Goal: Task Accomplishment & Management: Manage account settings

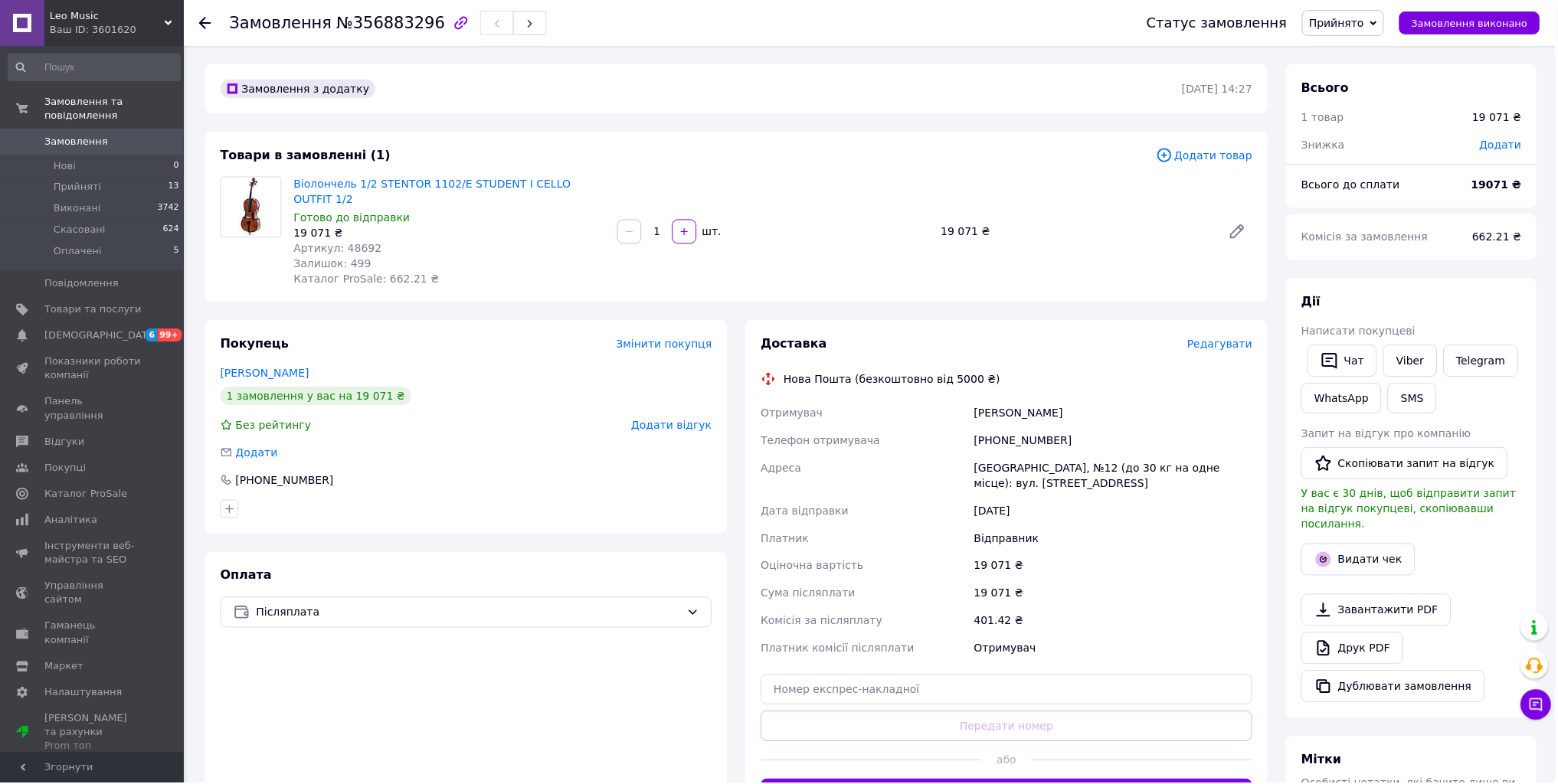
click at [68, 135] on span "Замовлення" at bounding box center [76, 141] width 63 height 14
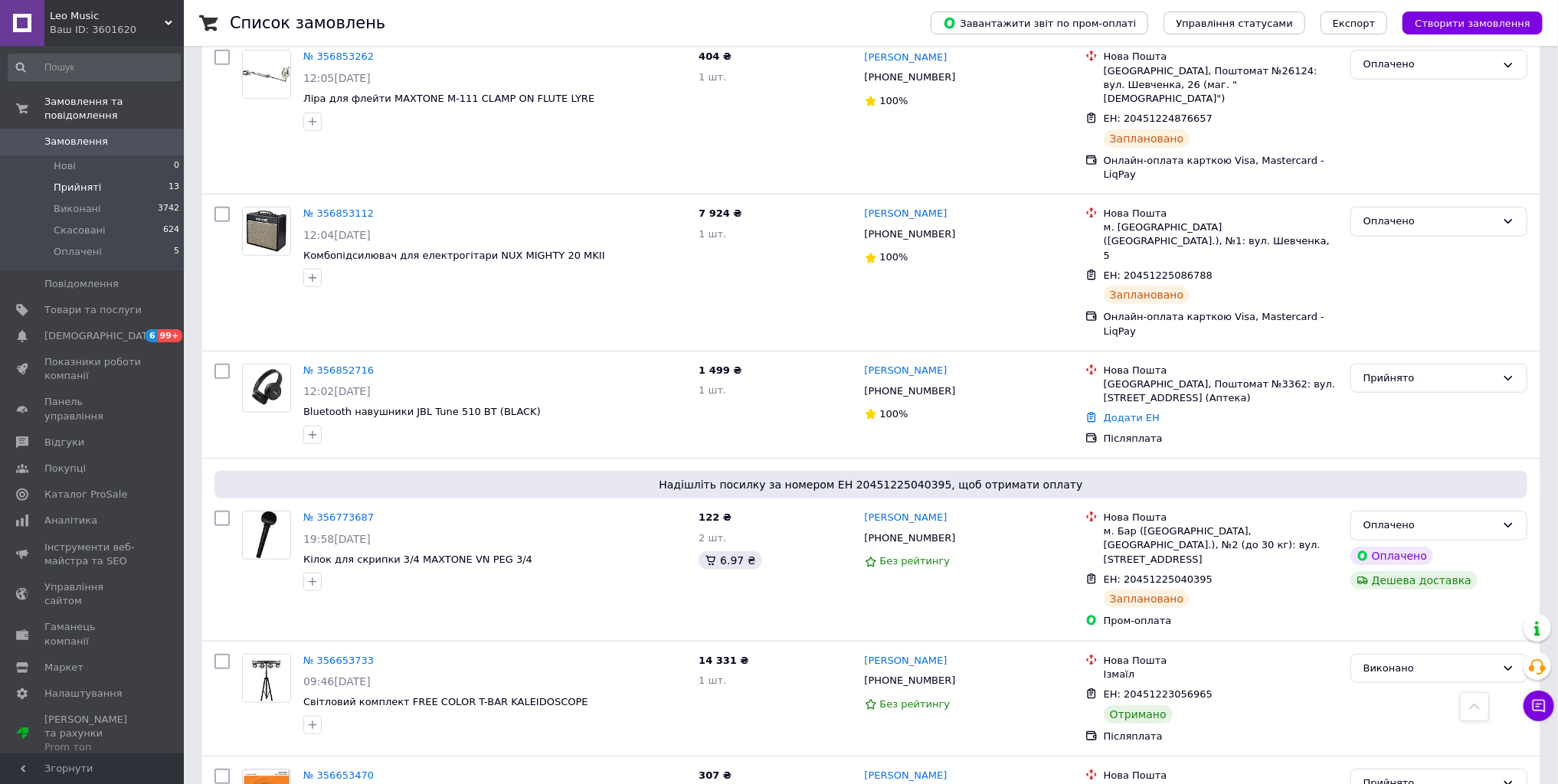
click at [81, 181] on span "Прийняті" at bounding box center [77, 187] width 47 height 14
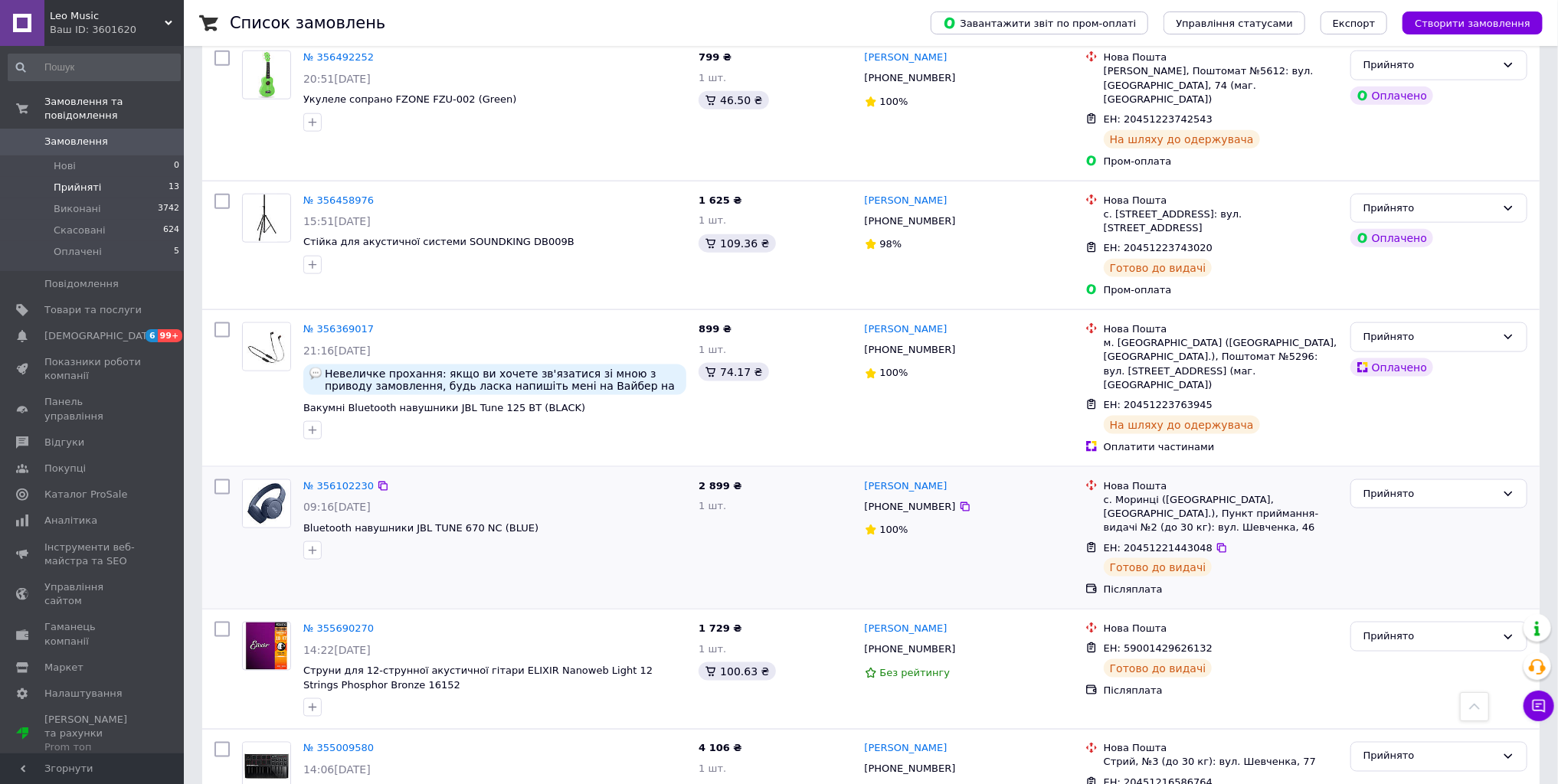
scroll to position [1207, 0]
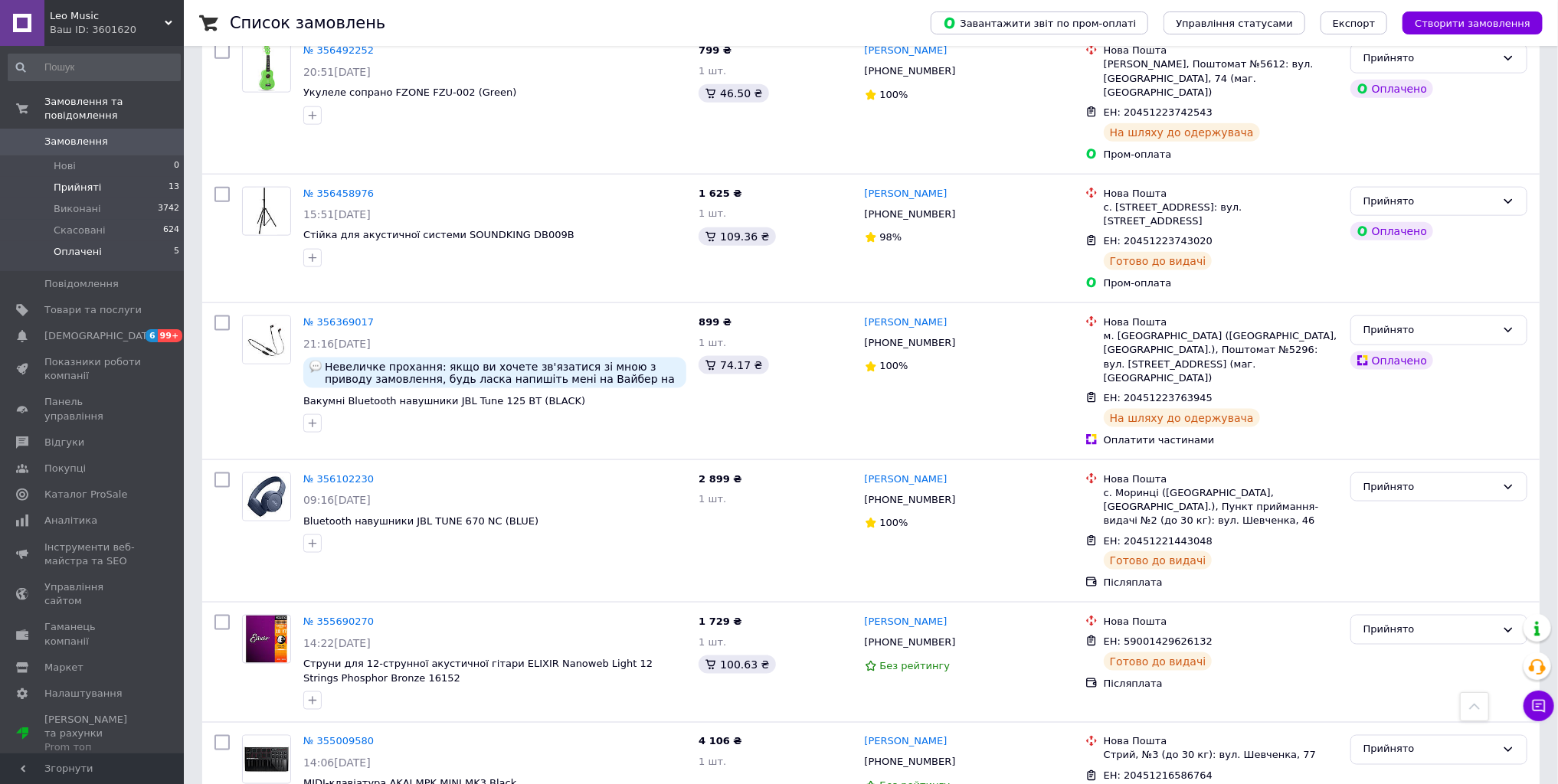
click at [71, 245] on span "Оплачені" at bounding box center [77, 251] width 48 height 14
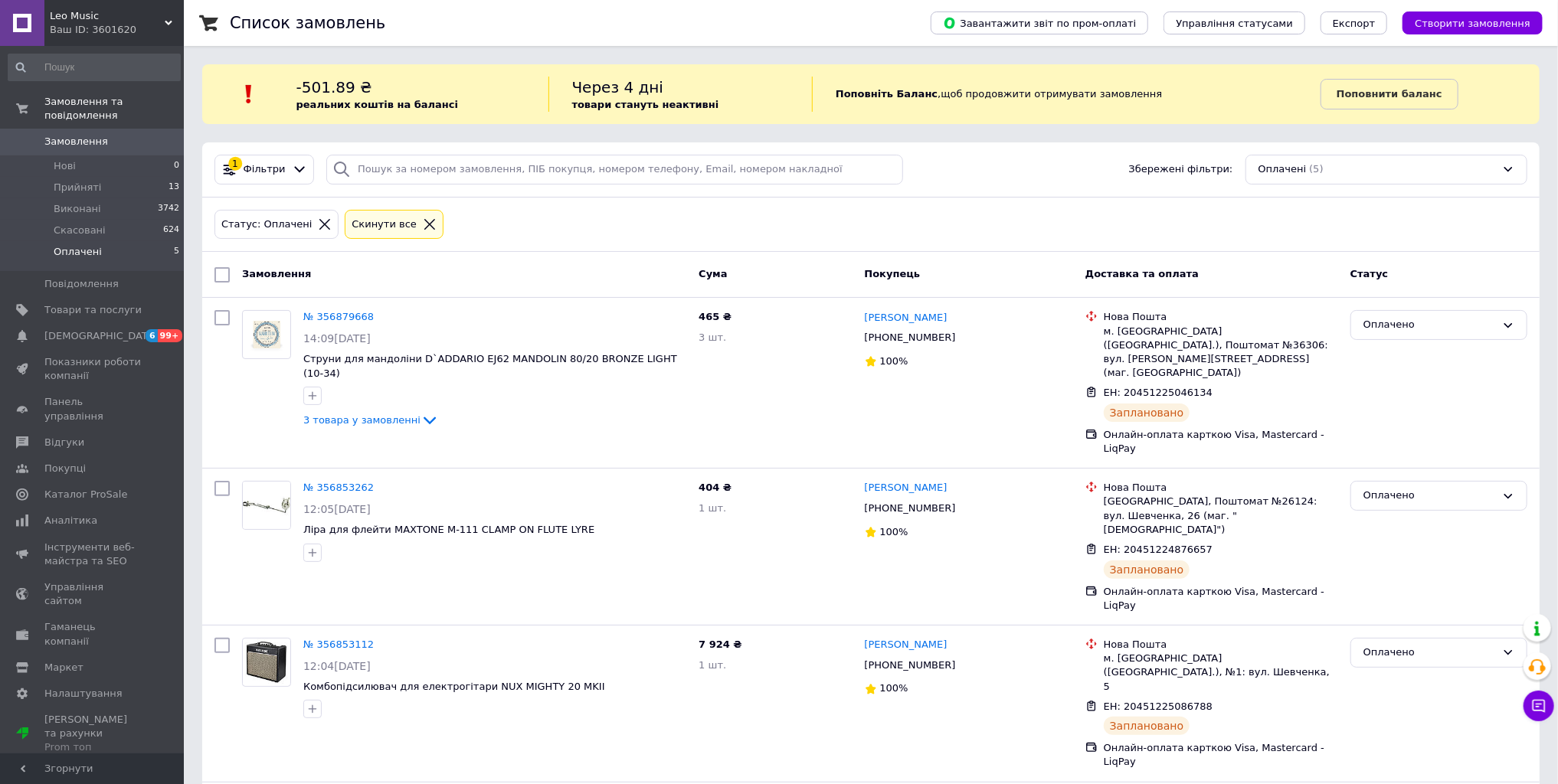
click at [80, 135] on span "Замовлення" at bounding box center [76, 141] width 63 height 14
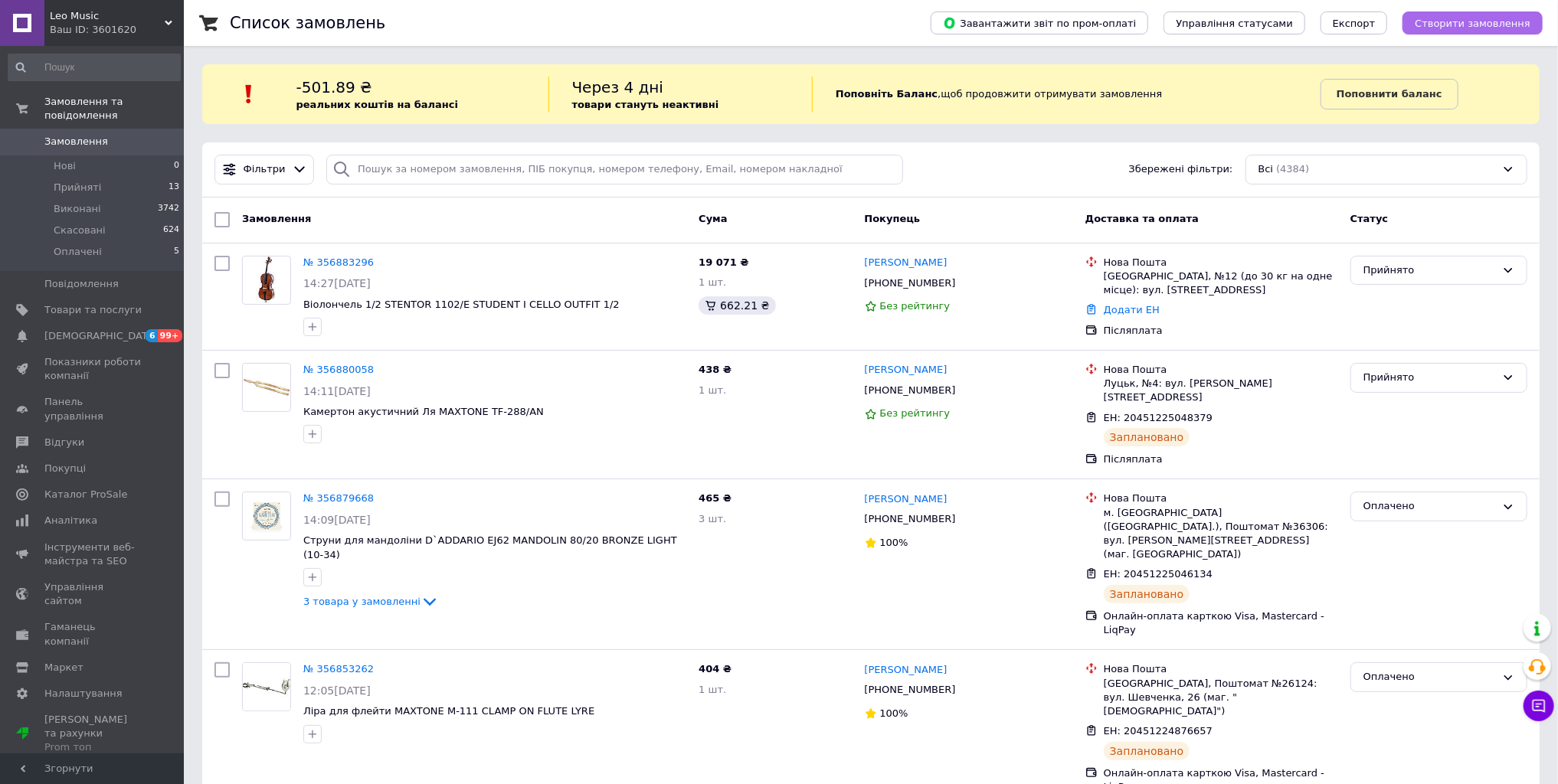
click at [1477, 24] on span "Створити замовлення" at bounding box center [1472, 23] width 116 height 12
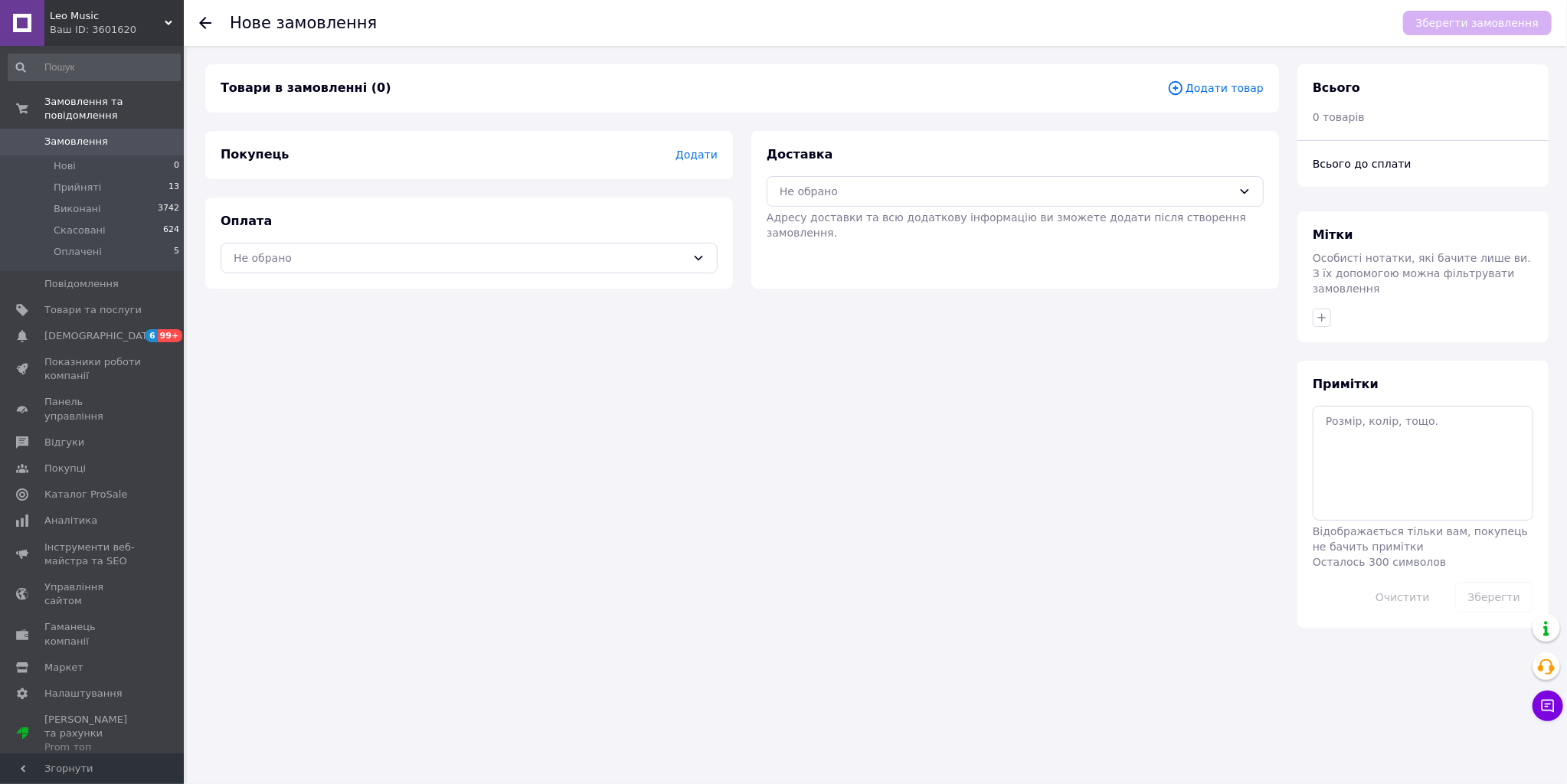
click at [1220, 89] on span "Додати товар" at bounding box center [1215, 88] width 97 height 17
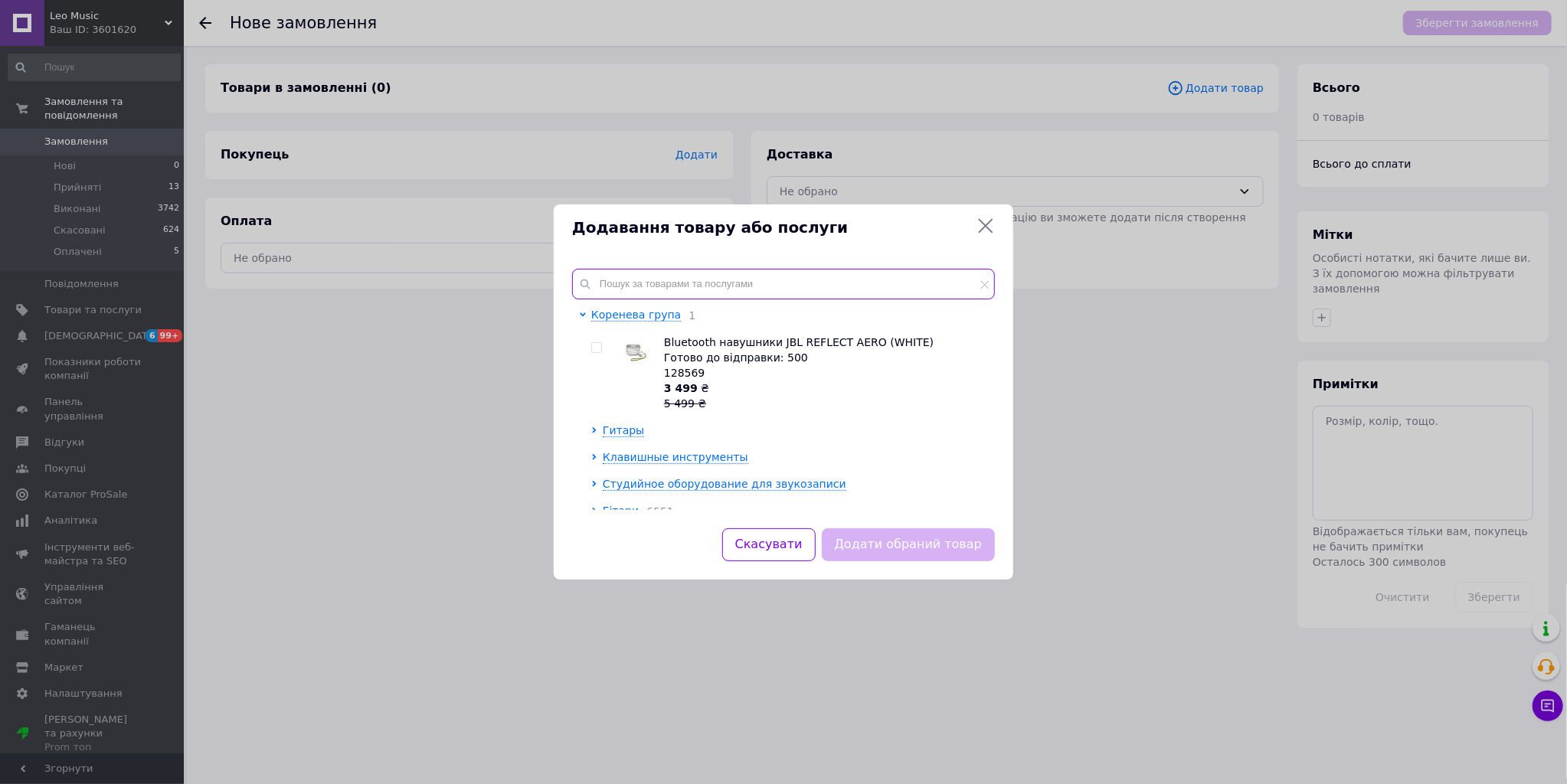
click at [654, 282] on input "text" at bounding box center [783, 284] width 423 height 31
paste input "SOUNDKING AH103/30 - 12 Send + 4 Return (30m)"
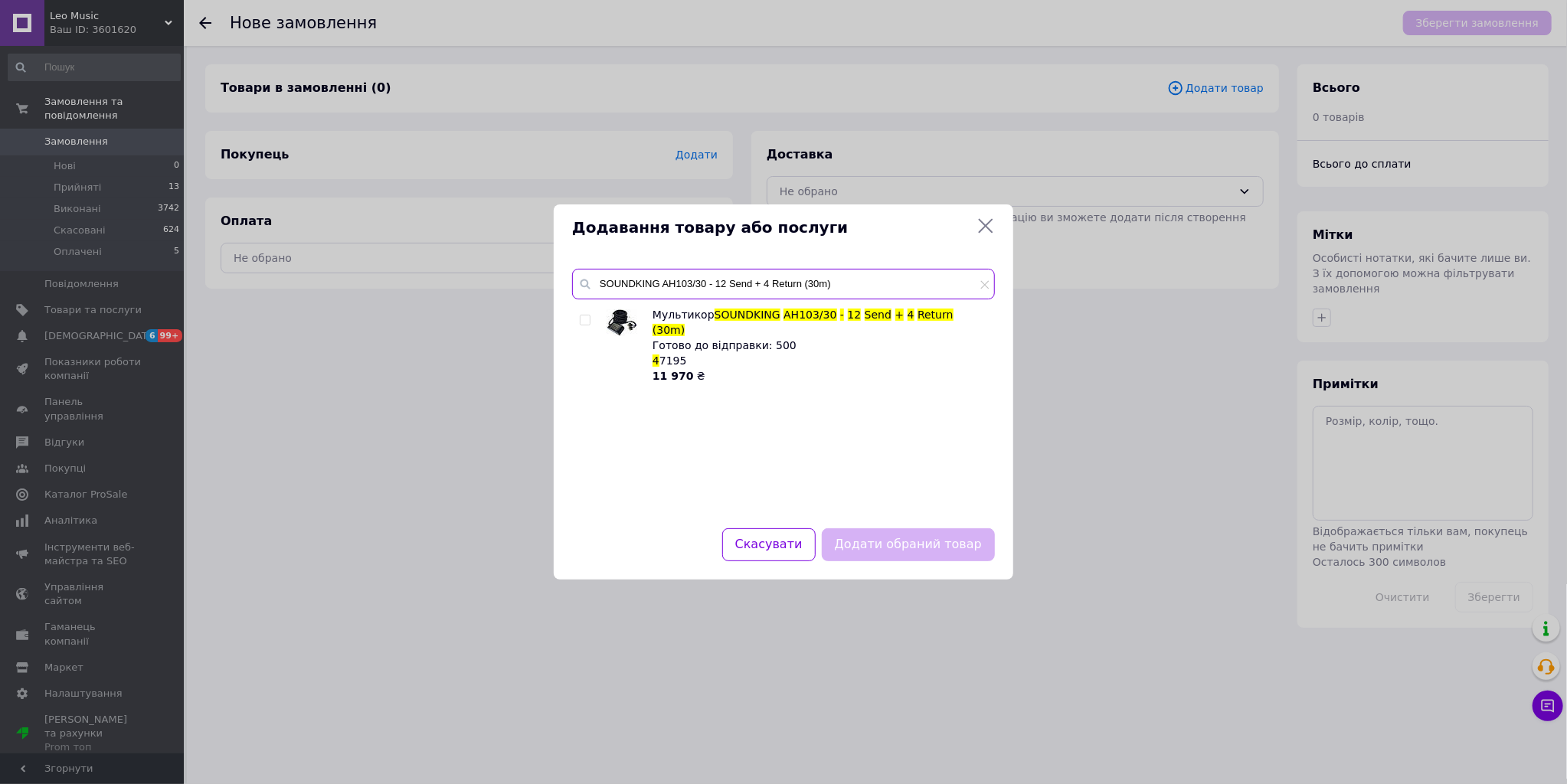
type input "SOUNDKING AH103/30 - 12 Send + 4 Return (30m)"
click at [589, 319] on input "checkbox" at bounding box center [584, 320] width 10 height 10
checkbox input "true"
click at [950, 554] on button "Додати обраний товар" at bounding box center [907, 544] width 173 height 33
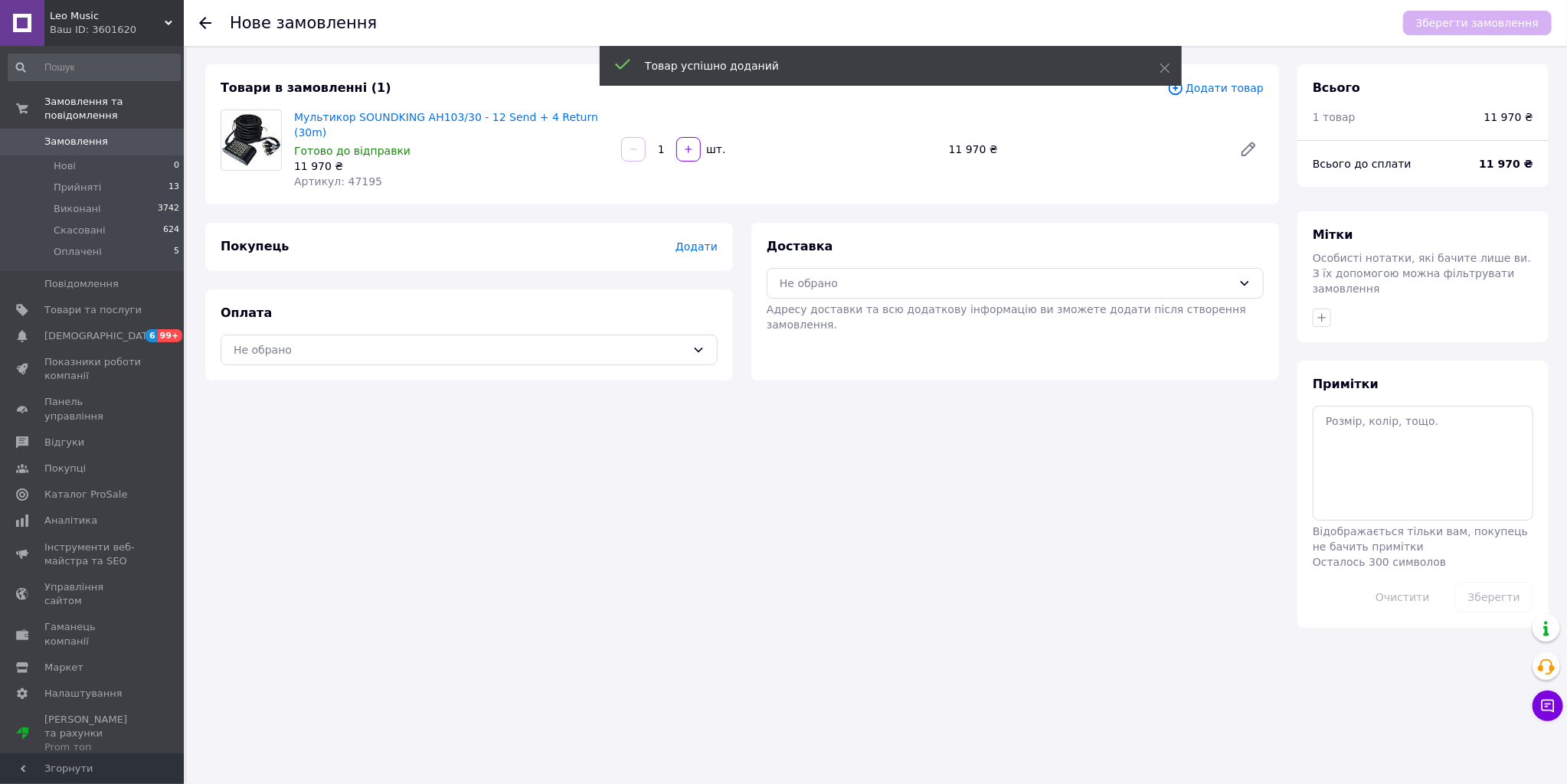
click at [701, 241] on span "Додати" at bounding box center [697, 247] width 43 height 13
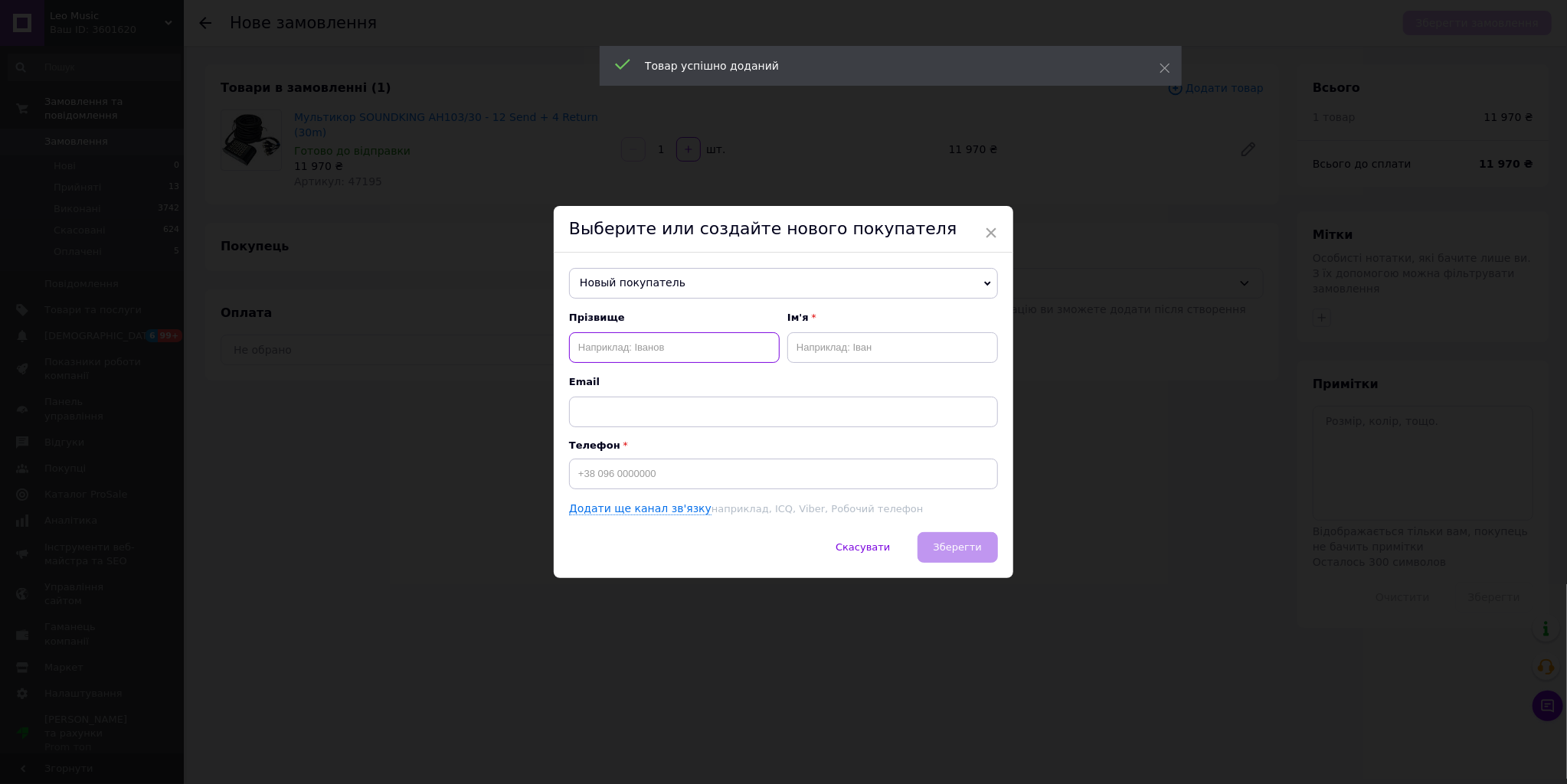
click at [662, 352] on input "text" at bounding box center [674, 347] width 211 height 31
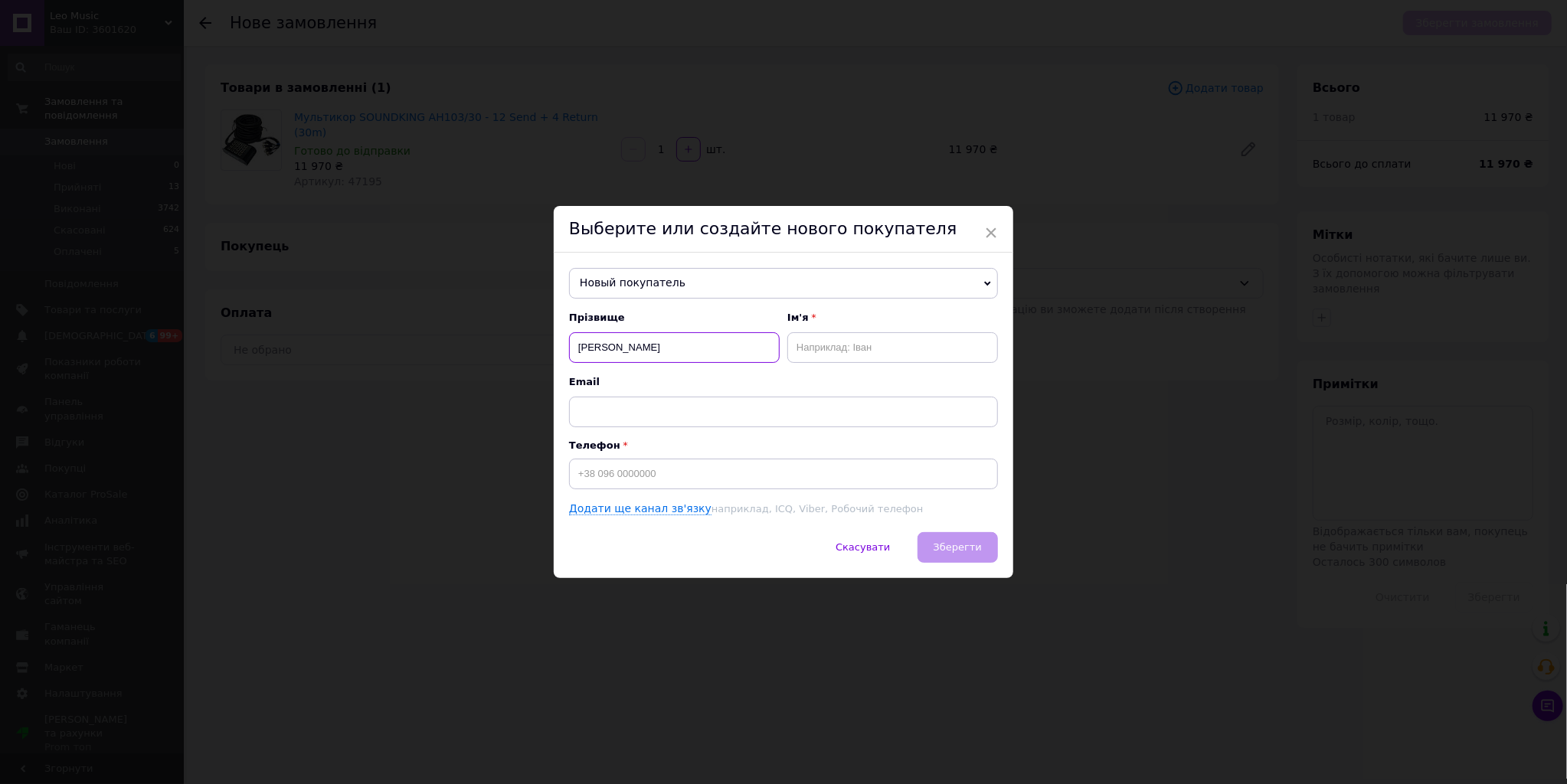
type input "[PERSON_NAME]"
type input "[PHONE_NUMBER]"
click at [955, 552] on span "Зберегти" at bounding box center [957, 546] width 48 height 12
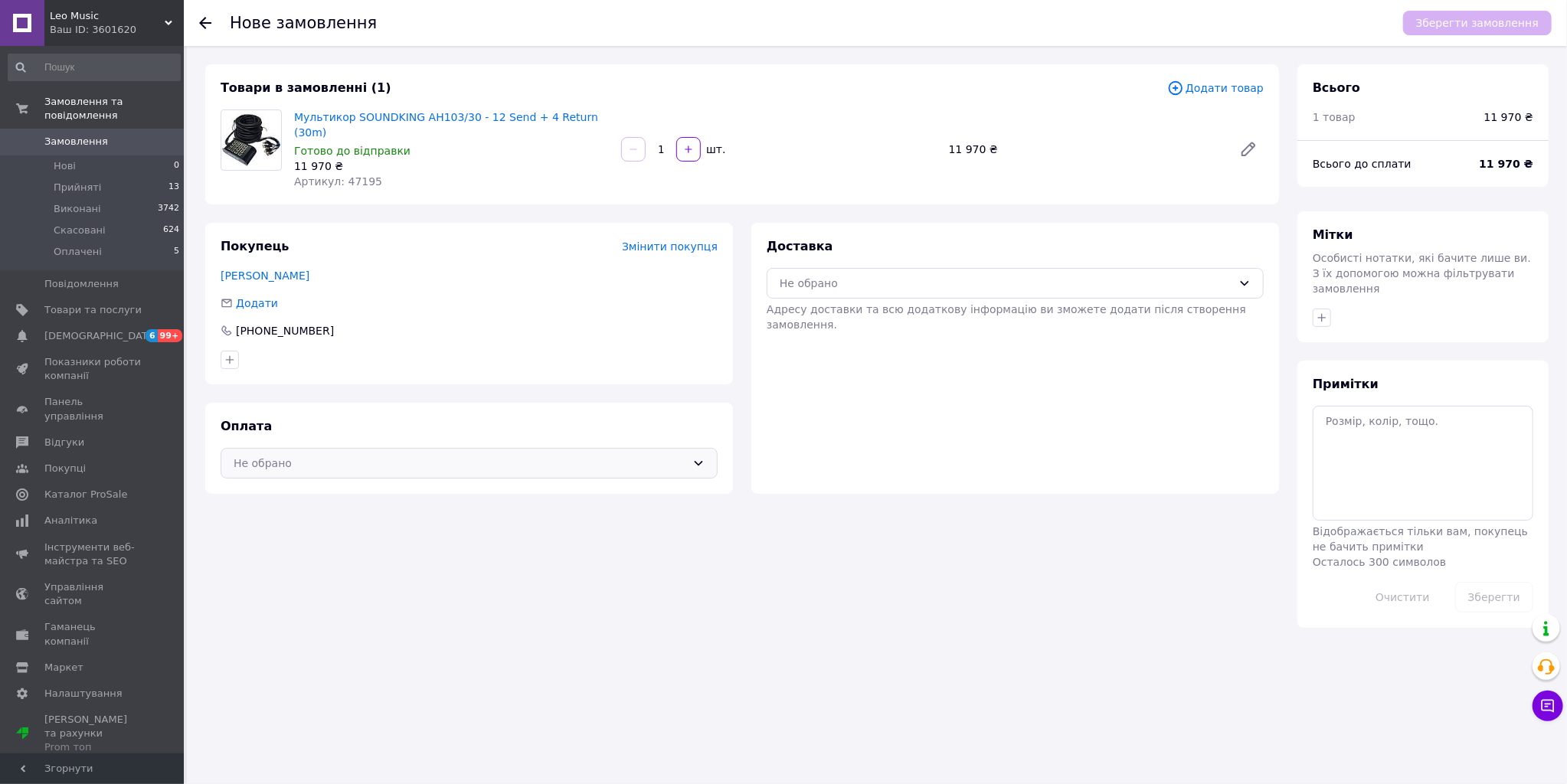
drag, startPoint x: 447, startPoint y: 439, endPoint x: 425, endPoint y: 462, distance: 31.8
click at [447, 455] on div "Не обрано" at bounding box center [460, 463] width 452 height 17
click at [339, 517] on span "Післяплата" at bounding box center [480, 524] width 448 height 15
click at [937, 275] on div "Не обрано" at bounding box center [1006, 283] width 452 height 17
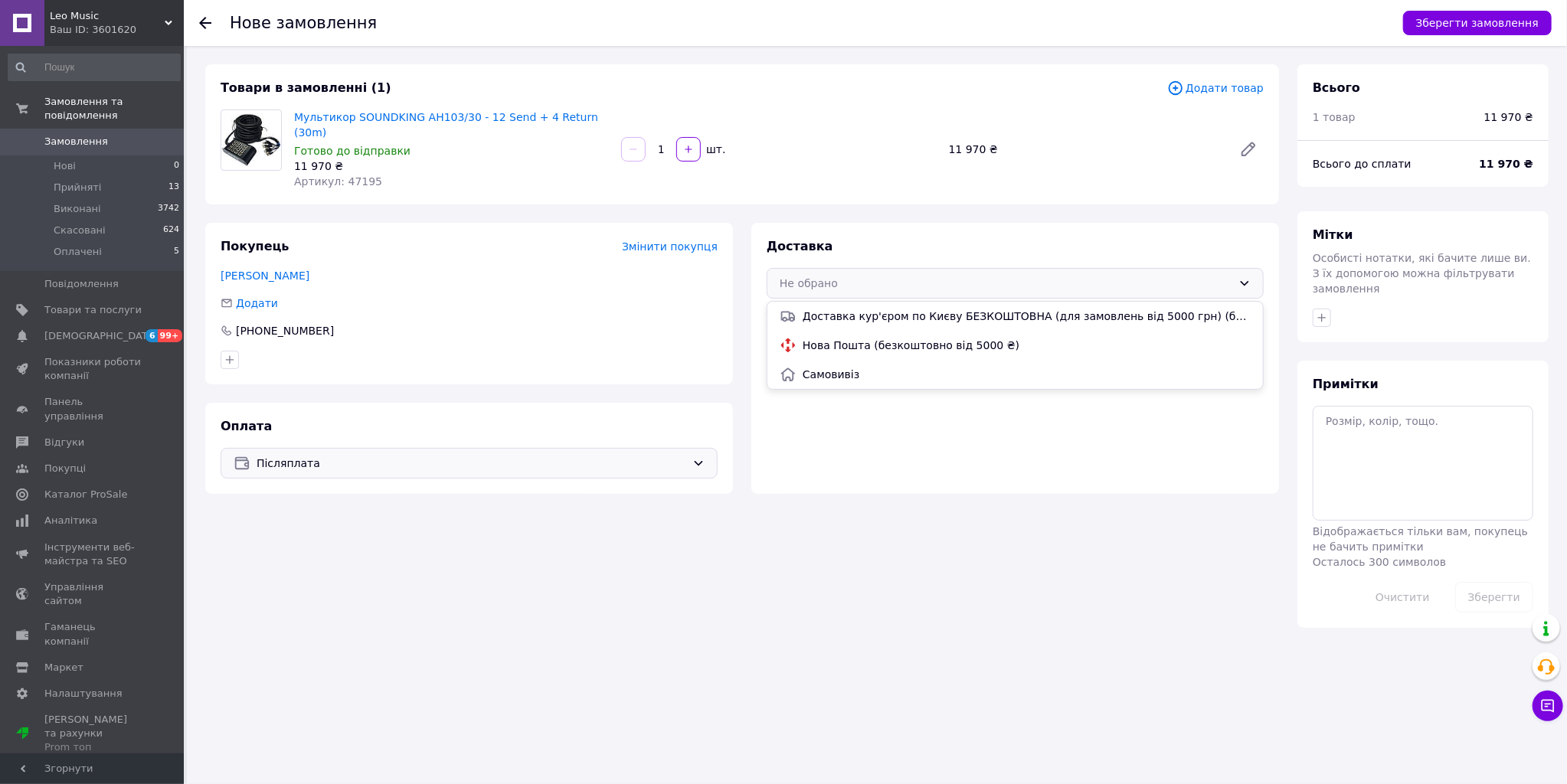
drag, startPoint x: 842, startPoint y: 322, endPoint x: 856, endPoint y: 322, distance: 14.0
click at [842, 337] on span "Нова Пошта (безкоштовно від 5000 ₴)" at bounding box center [1026, 345] width 448 height 15
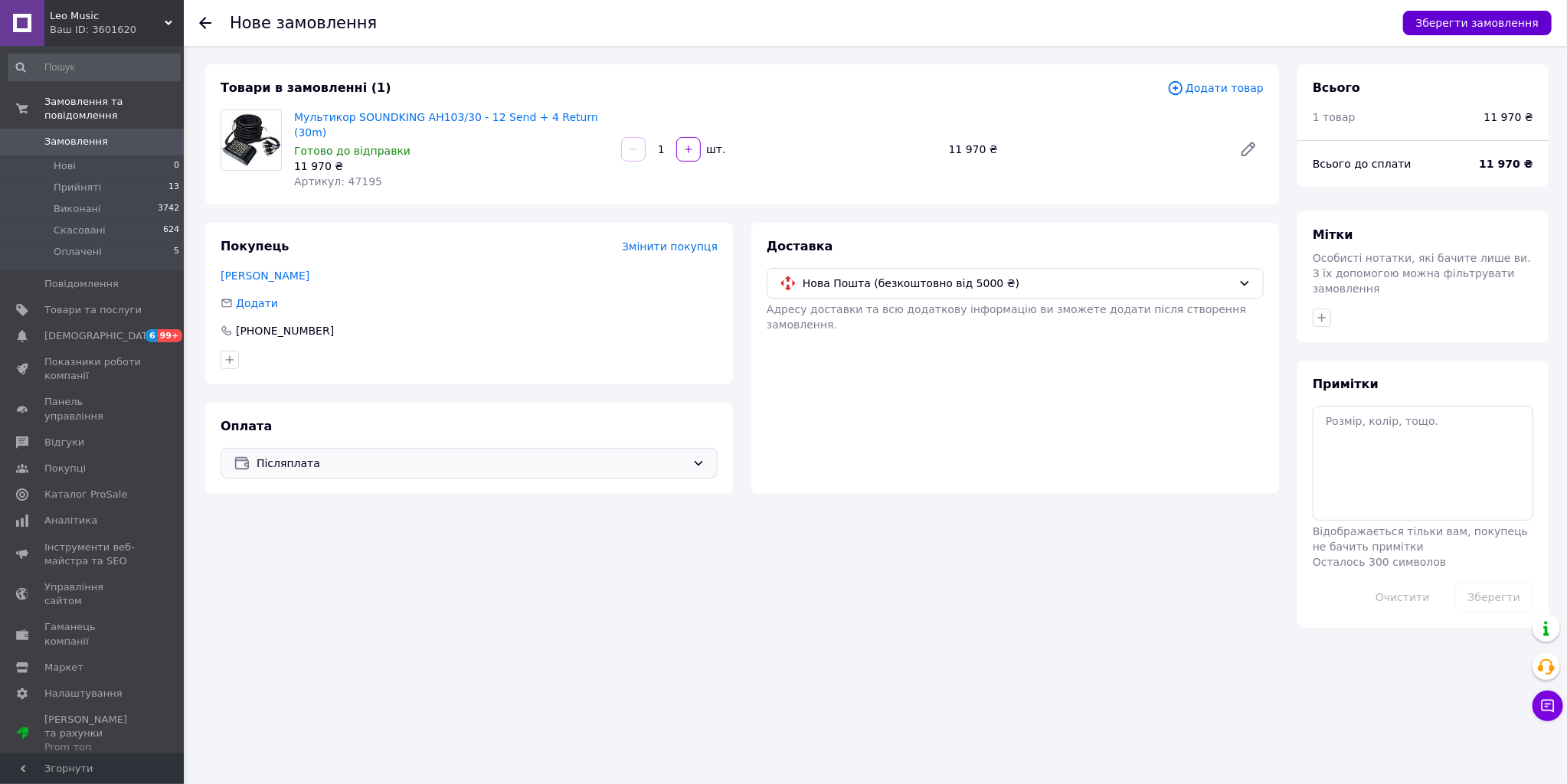
click at [1491, 20] on button "Зберегти замовлення" at bounding box center [1477, 23] width 148 height 24
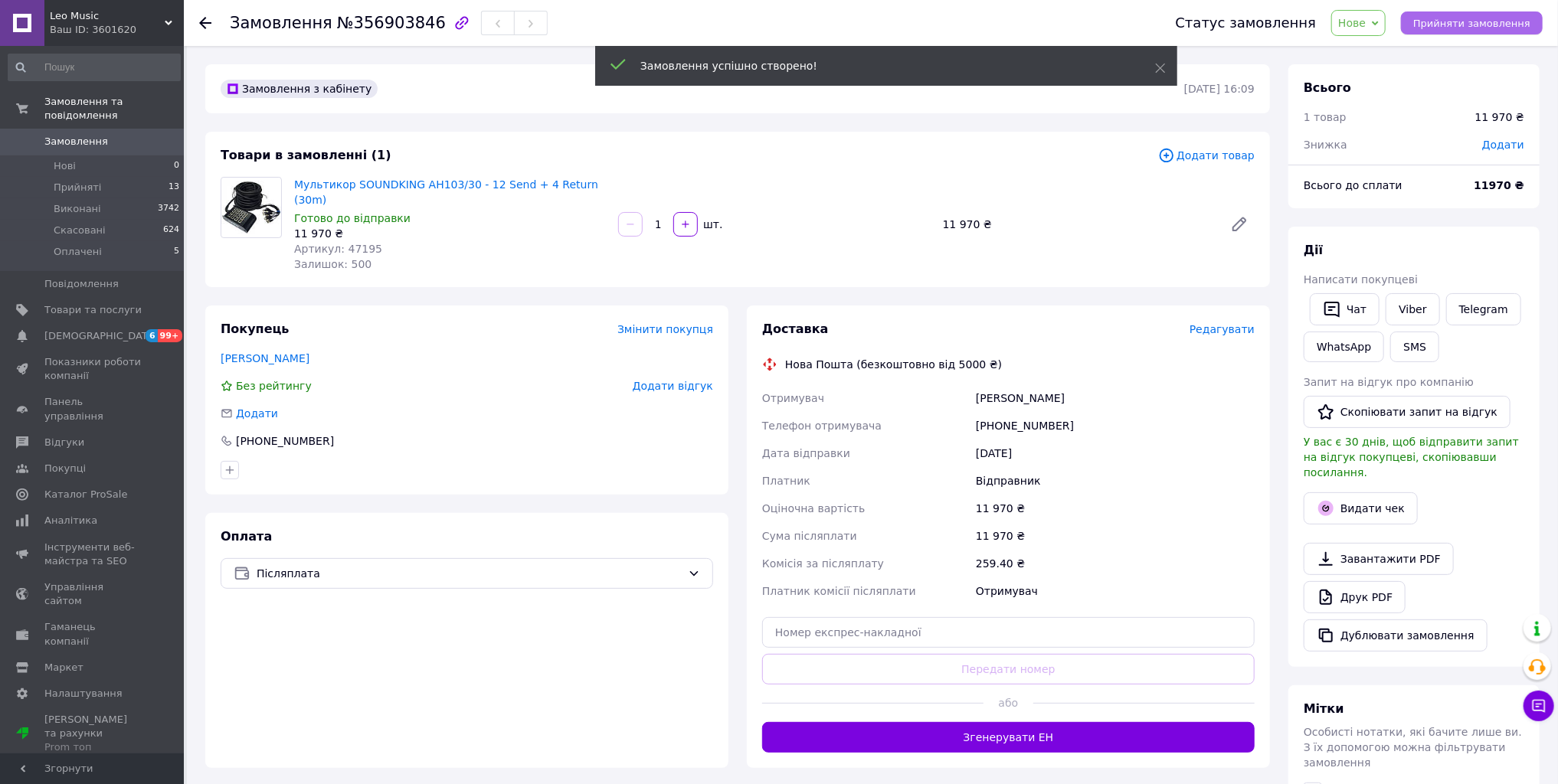
click at [1514, 19] on span "Прийняти замовлення" at bounding box center [1472, 23] width 118 height 12
click at [1504, 145] on span "Додати" at bounding box center [1503, 145] width 43 height 13
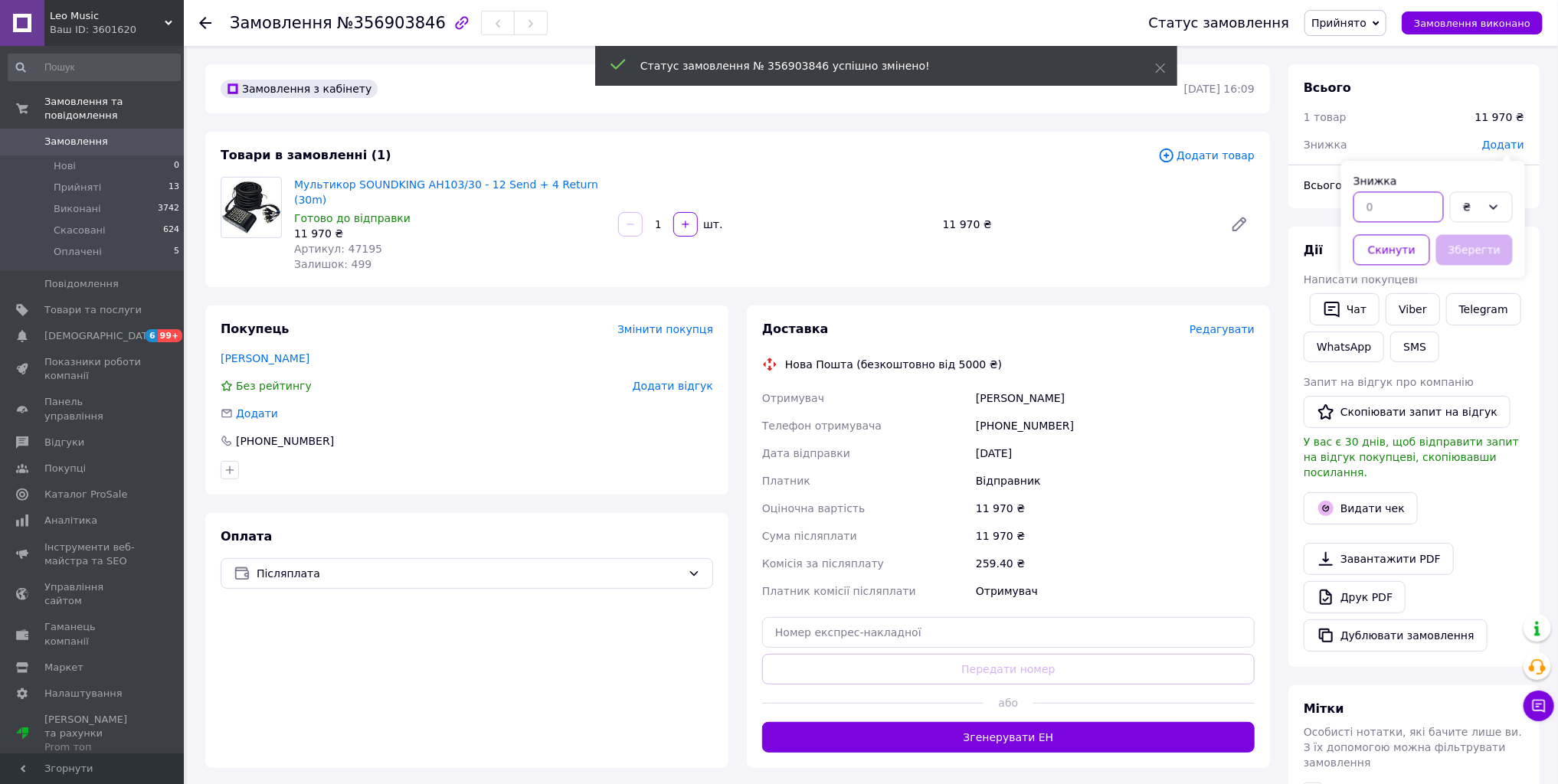
click at [1379, 217] on input "text" at bounding box center [1399, 207] width 90 height 31
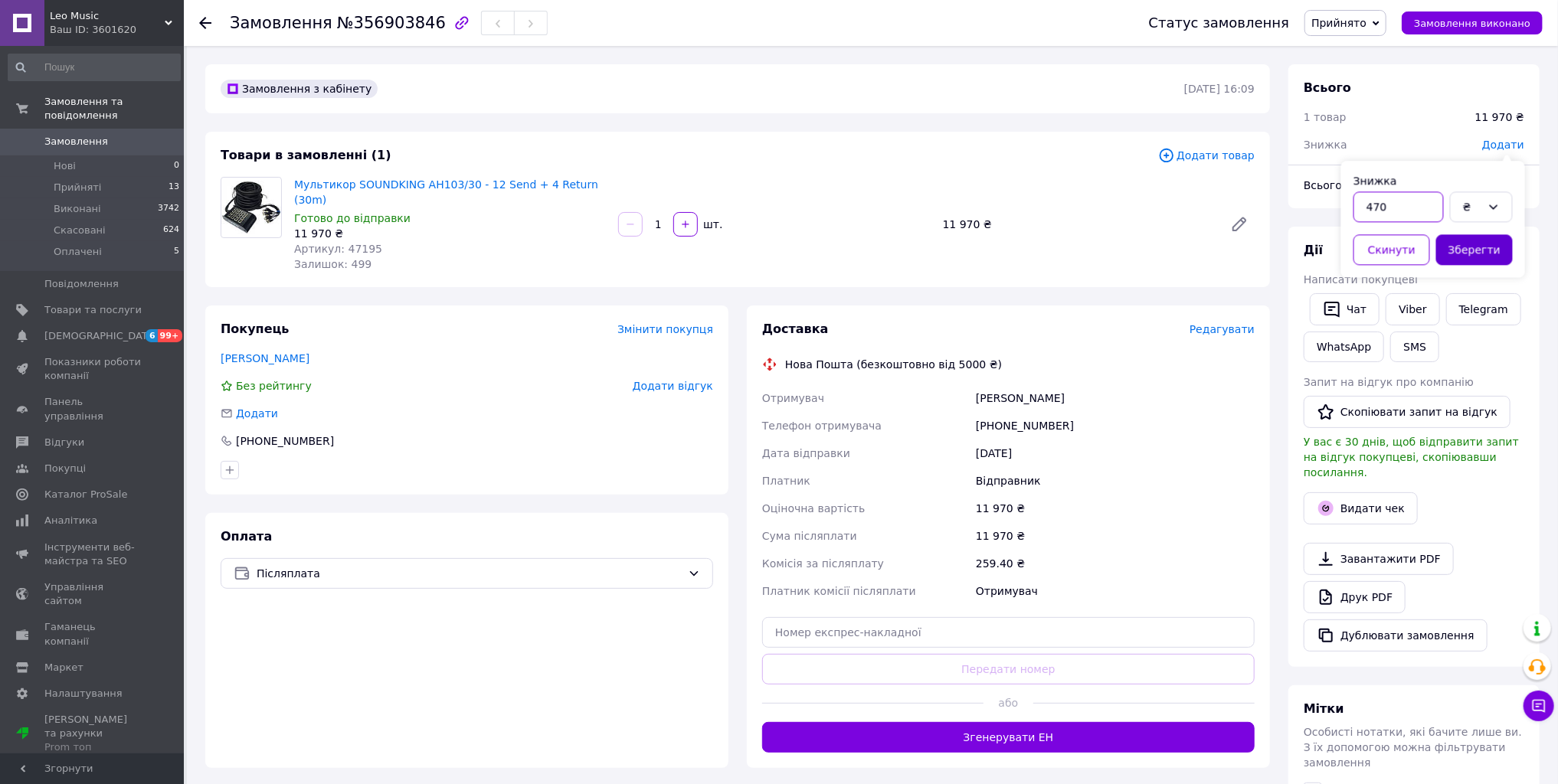
type input "470"
click at [1449, 255] on button "Зберегти" at bounding box center [1474, 250] width 77 height 31
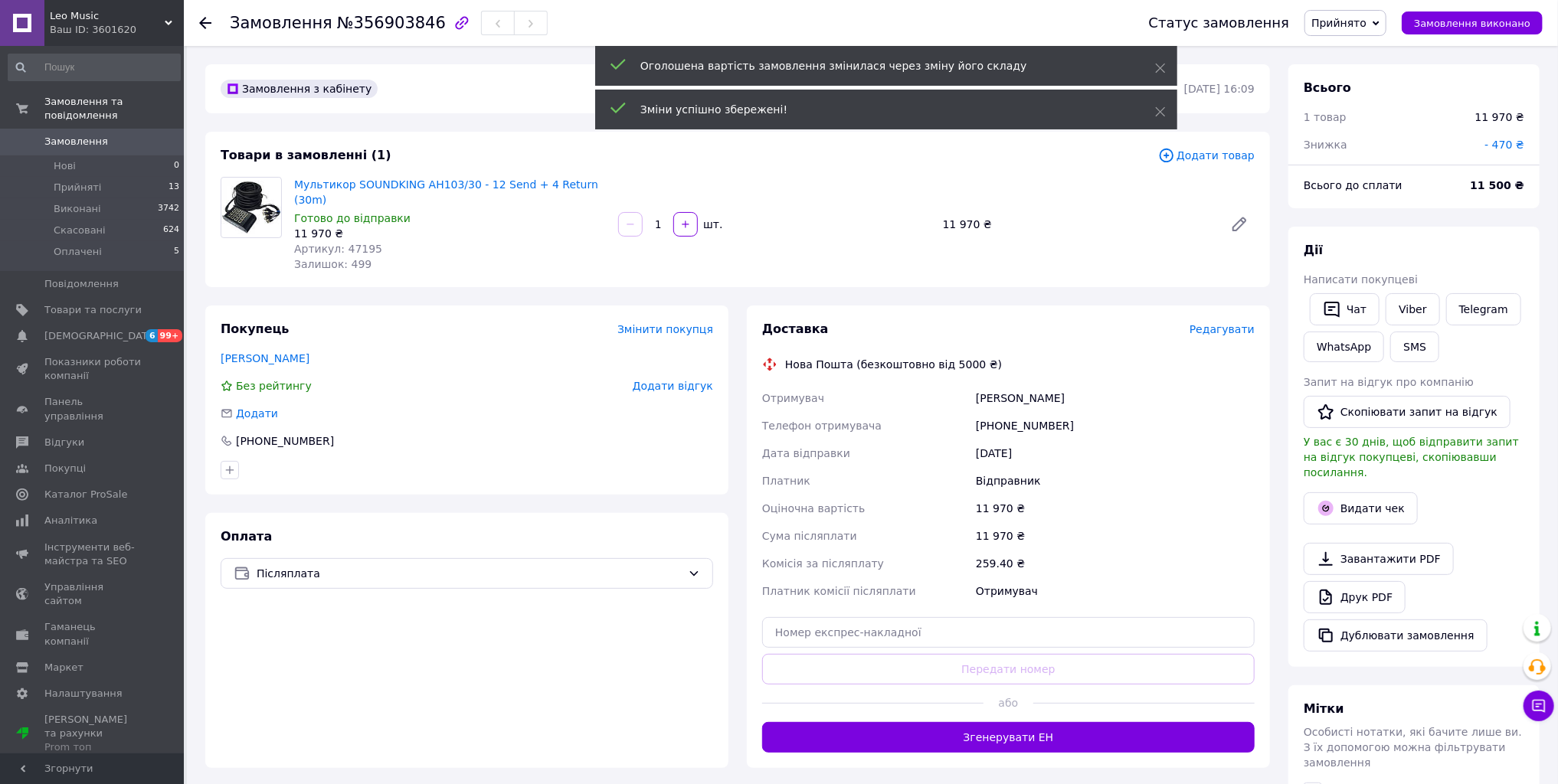
click at [1230, 323] on span "Редагувати" at bounding box center [1222, 329] width 65 height 13
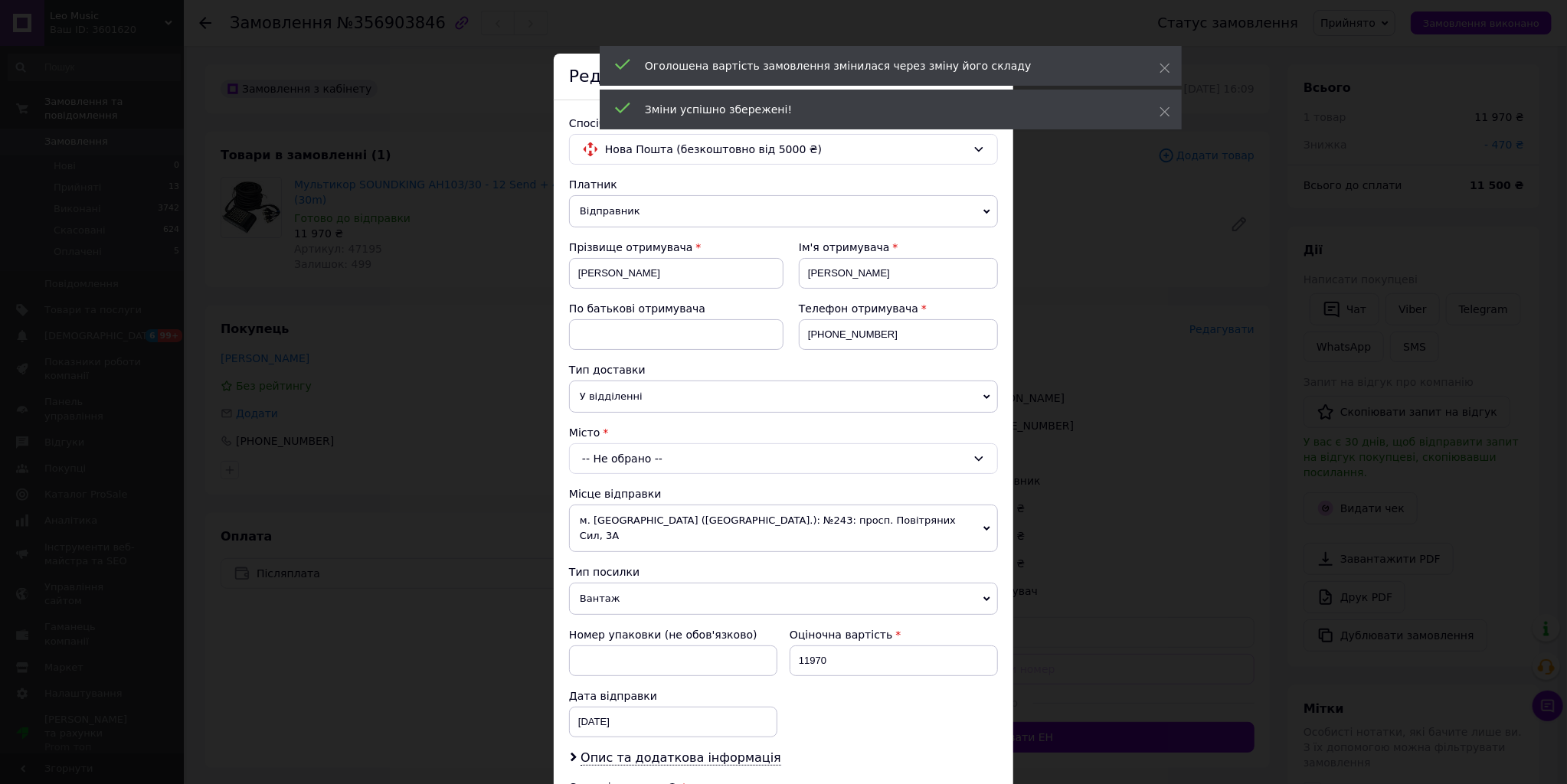
click at [695, 461] on div "-- Не обрано --" at bounding box center [784, 458] width 429 height 31
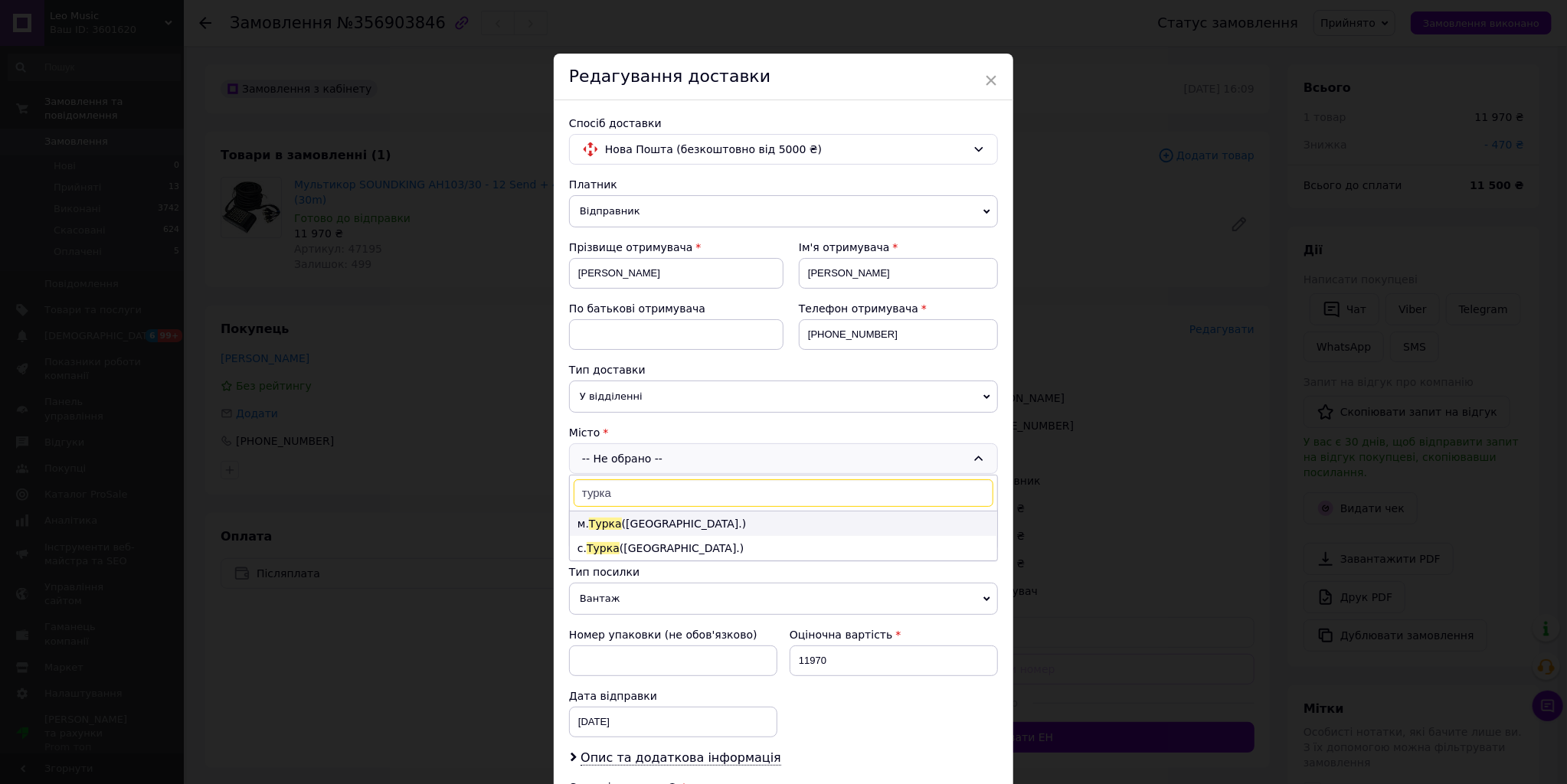
type input "турка"
click at [631, 521] on li "м. [GEOGRAPHIC_DATA] ([GEOGRAPHIC_DATA].)" at bounding box center [784, 523] width 427 height 24
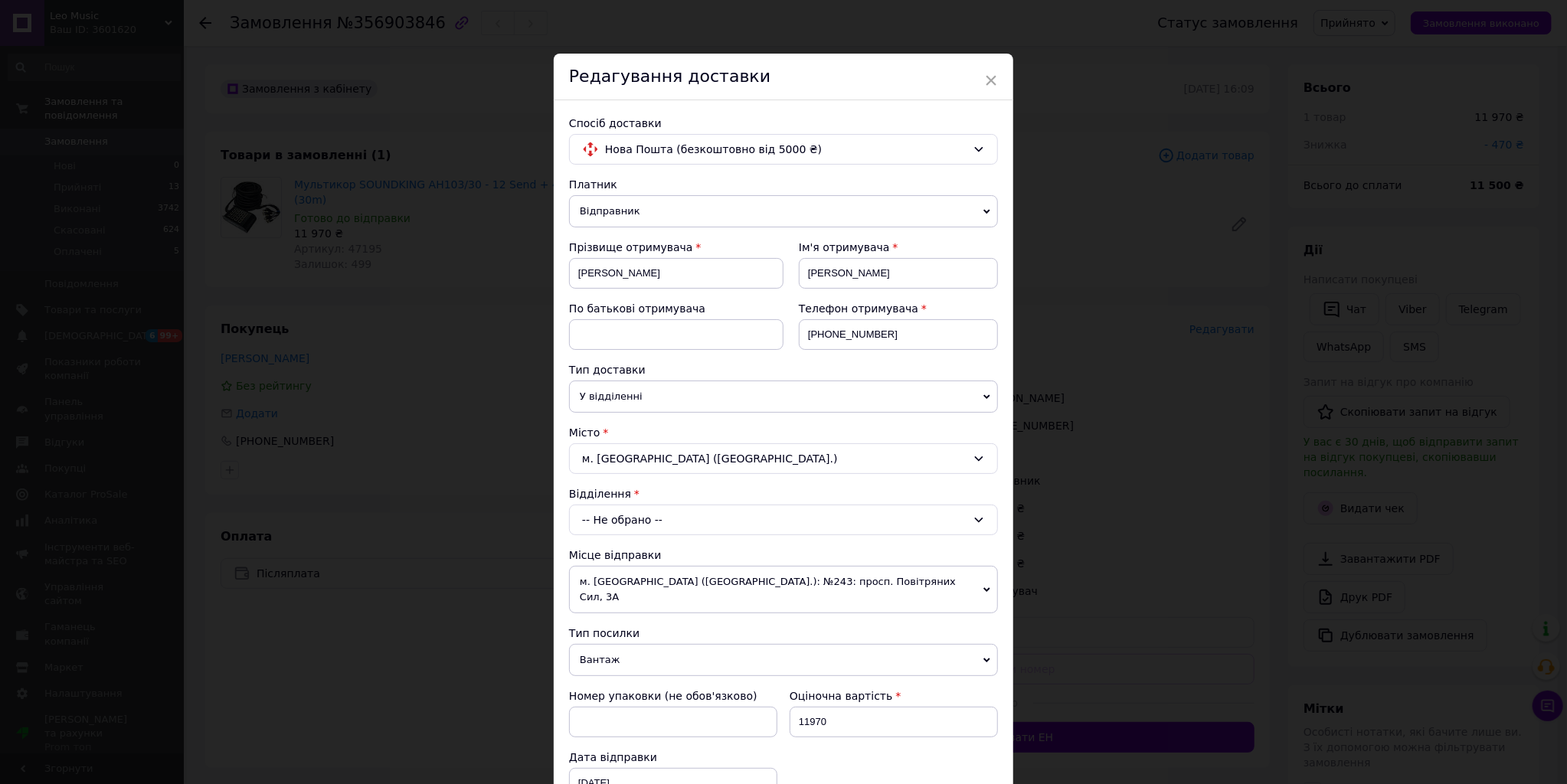
click at [714, 568] on span "м. [GEOGRAPHIC_DATA] ([GEOGRAPHIC_DATA].): №243: просп. Повітряних Сил, 3А" at bounding box center [784, 590] width 429 height 47
click at [692, 520] on div "-- Не обрано --" at bounding box center [784, 520] width 429 height 31
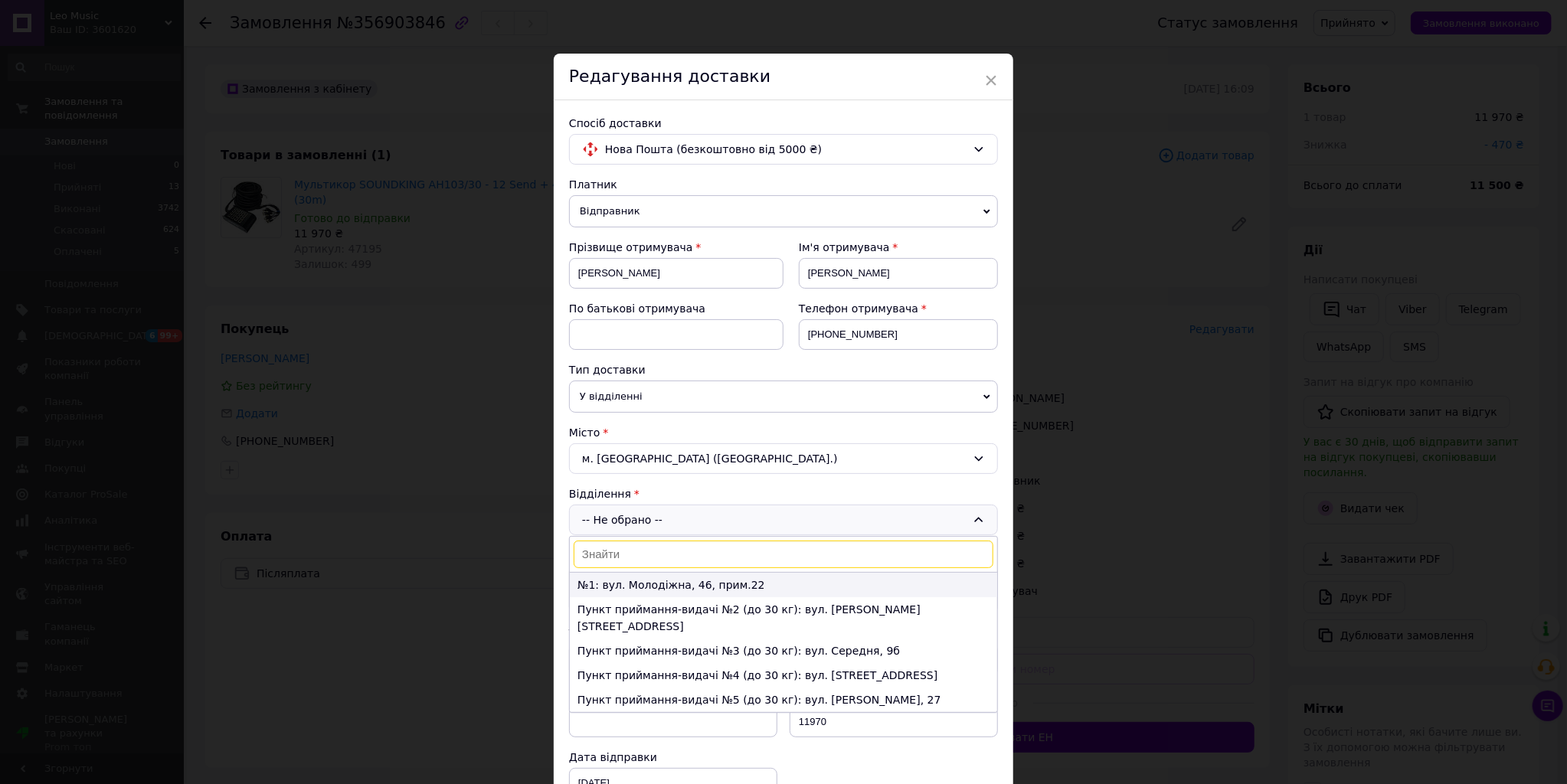
click at [641, 590] on li "№1: вул. Молодіжна, 46, прим.22" at bounding box center [784, 584] width 427 height 24
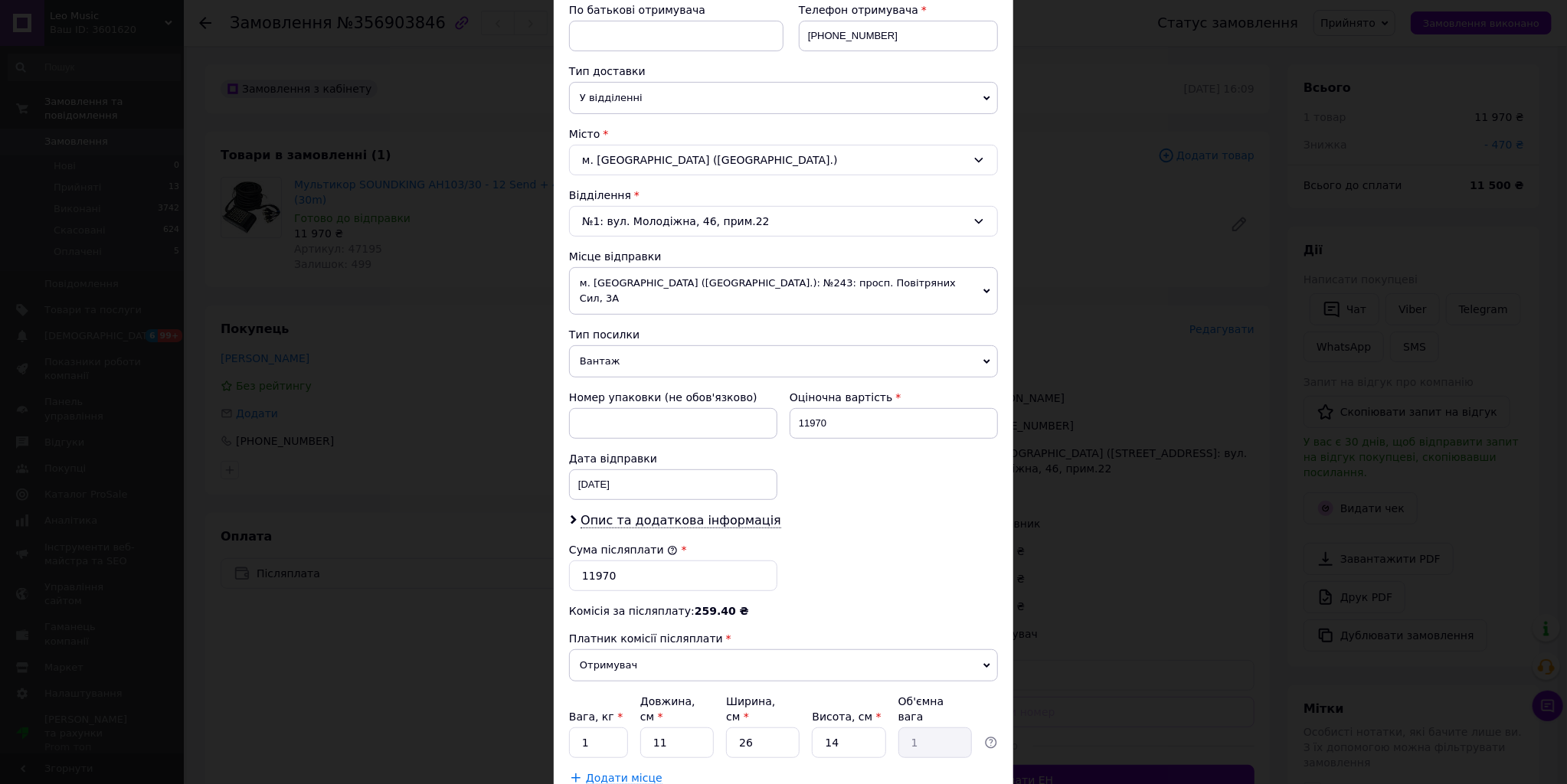
scroll to position [307, 0]
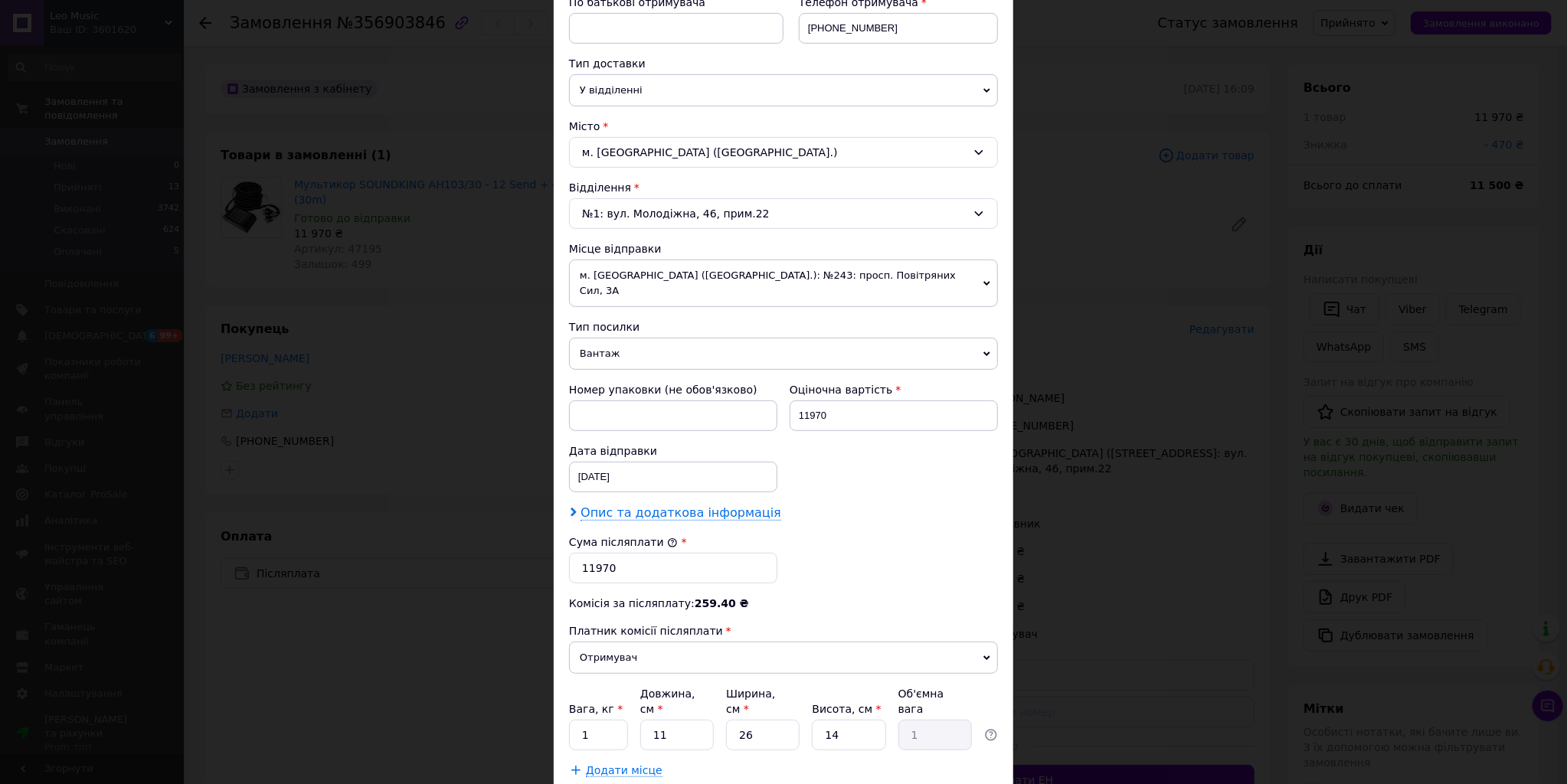
click at [667, 505] on span "Опис та додаткова інформація" at bounding box center [681, 513] width 201 height 15
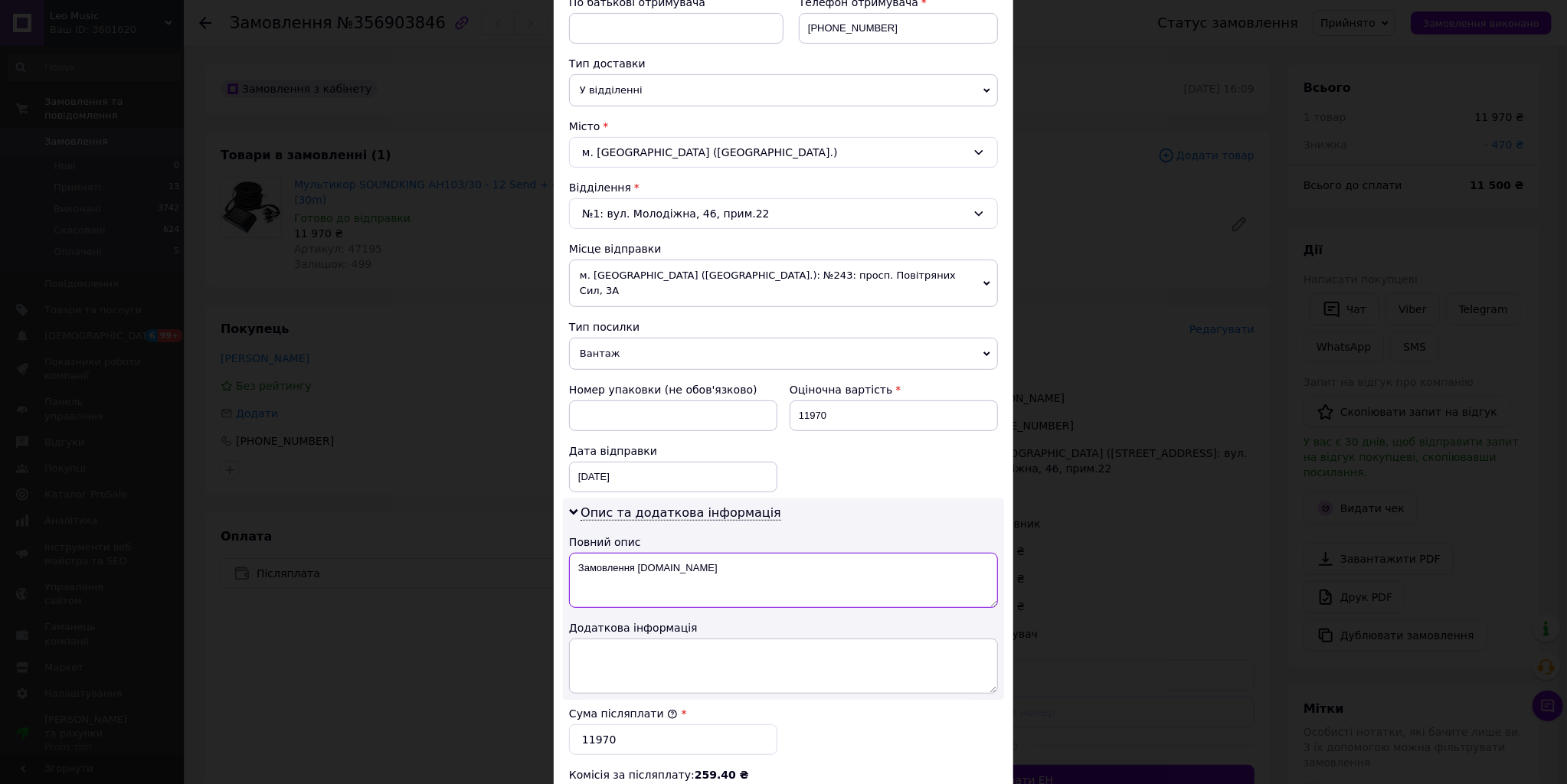
click at [651, 563] on textarea "Замовлення [DOMAIN_NAME]" at bounding box center [784, 580] width 429 height 55
click at [651, 563] on textarea "Замовлення [DOMAIN_NAME]" at bounding box center [784, 580] width 429 height 55
type textarea "мультикор"
click at [716, 505] on span "Опис та додаткова інформація" at bounding box center [681, 513] width 201 height 15
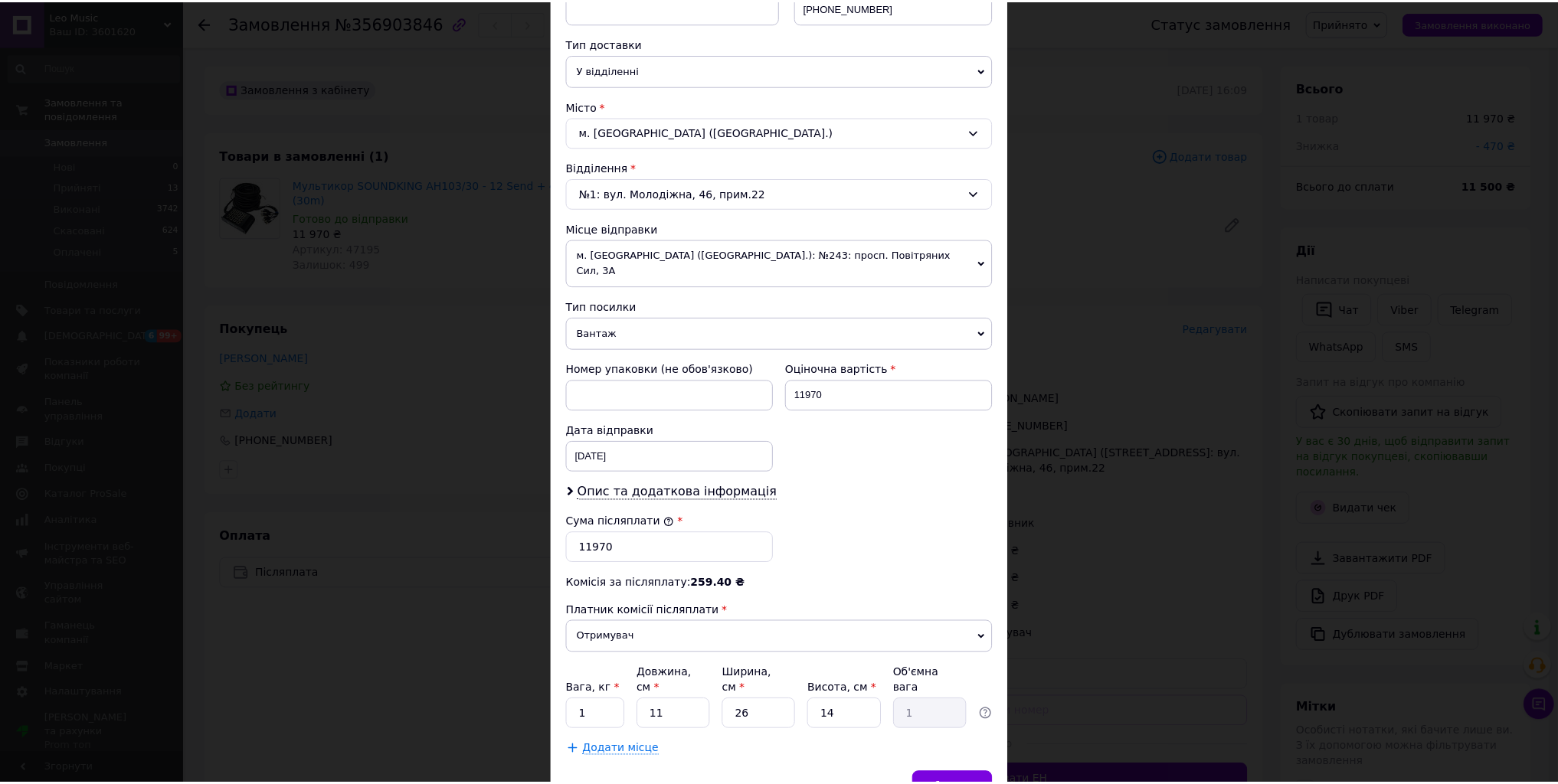
scroll to position [380, 0]
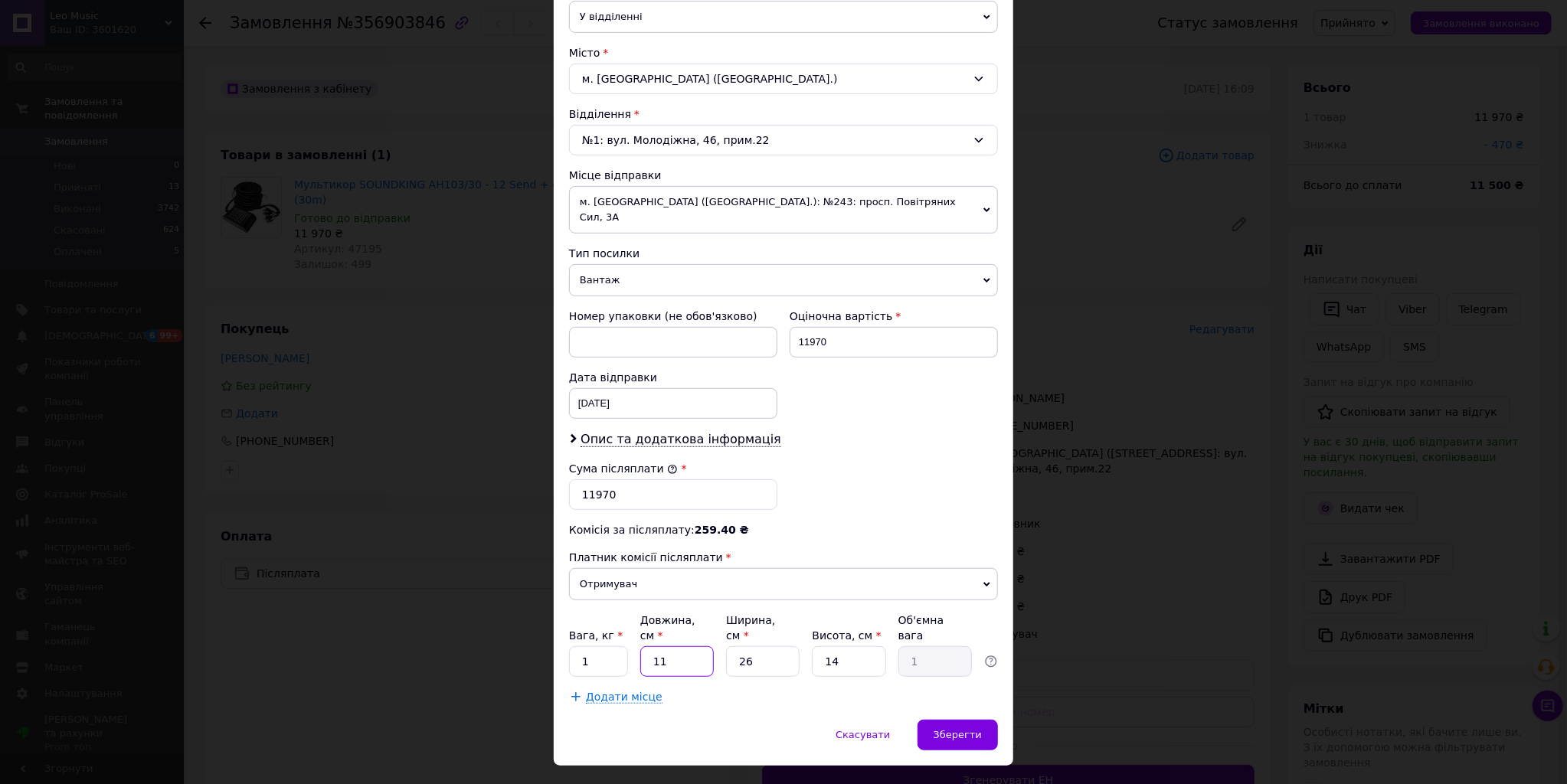
click at [679, 646] on input "11" at bounding box center [677, 661] width 73 height 31
type input "3"
type input "0.27"
type input "30"
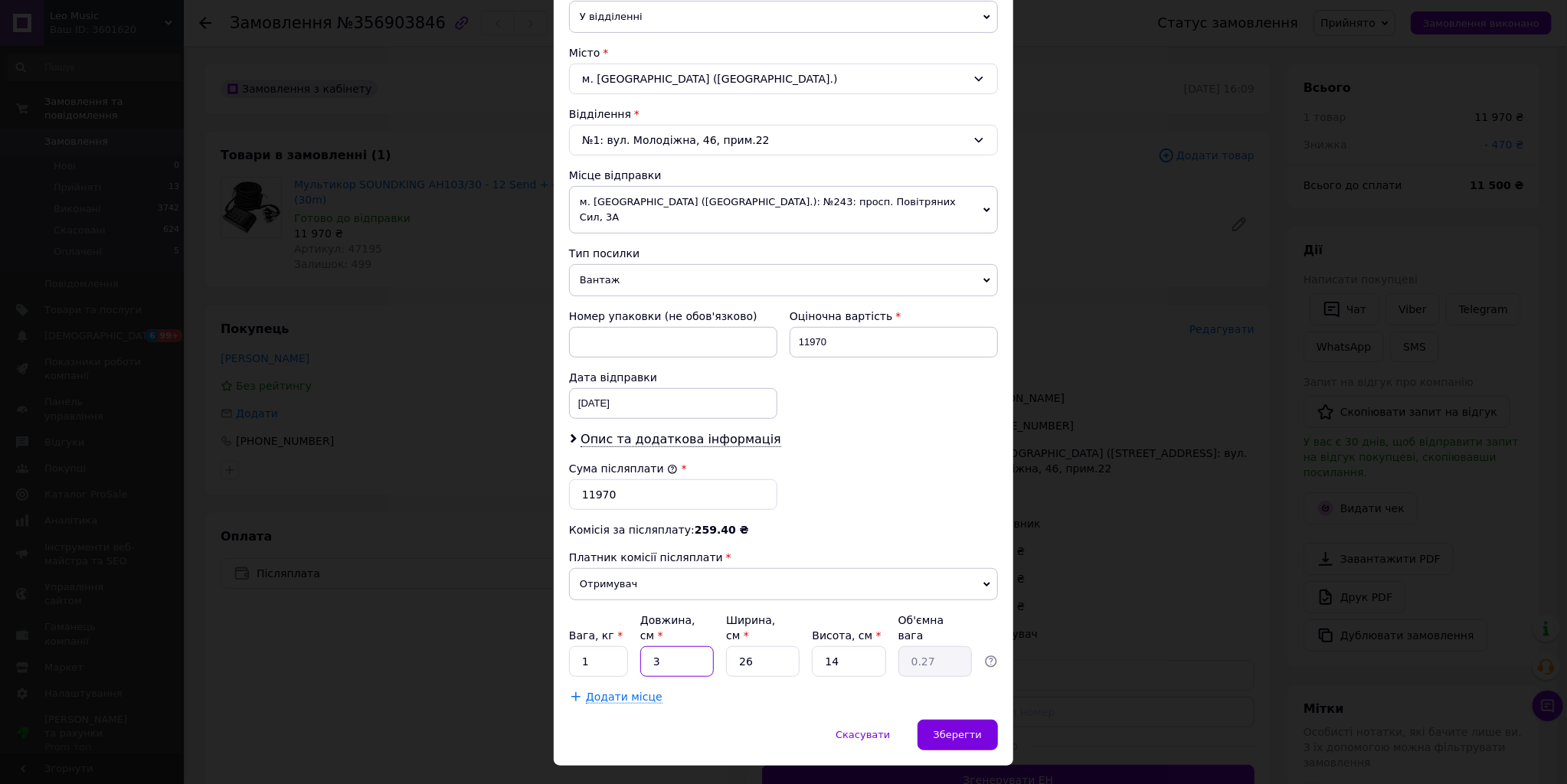
type input "2.73"
click at [680, 646] on input "30" at bounding box center [677, 661] width 73 height 31
click at [679, 646] on input "30" at bounding box center [677, 661] width 73 height 31
type input "3"
type input "0.27"
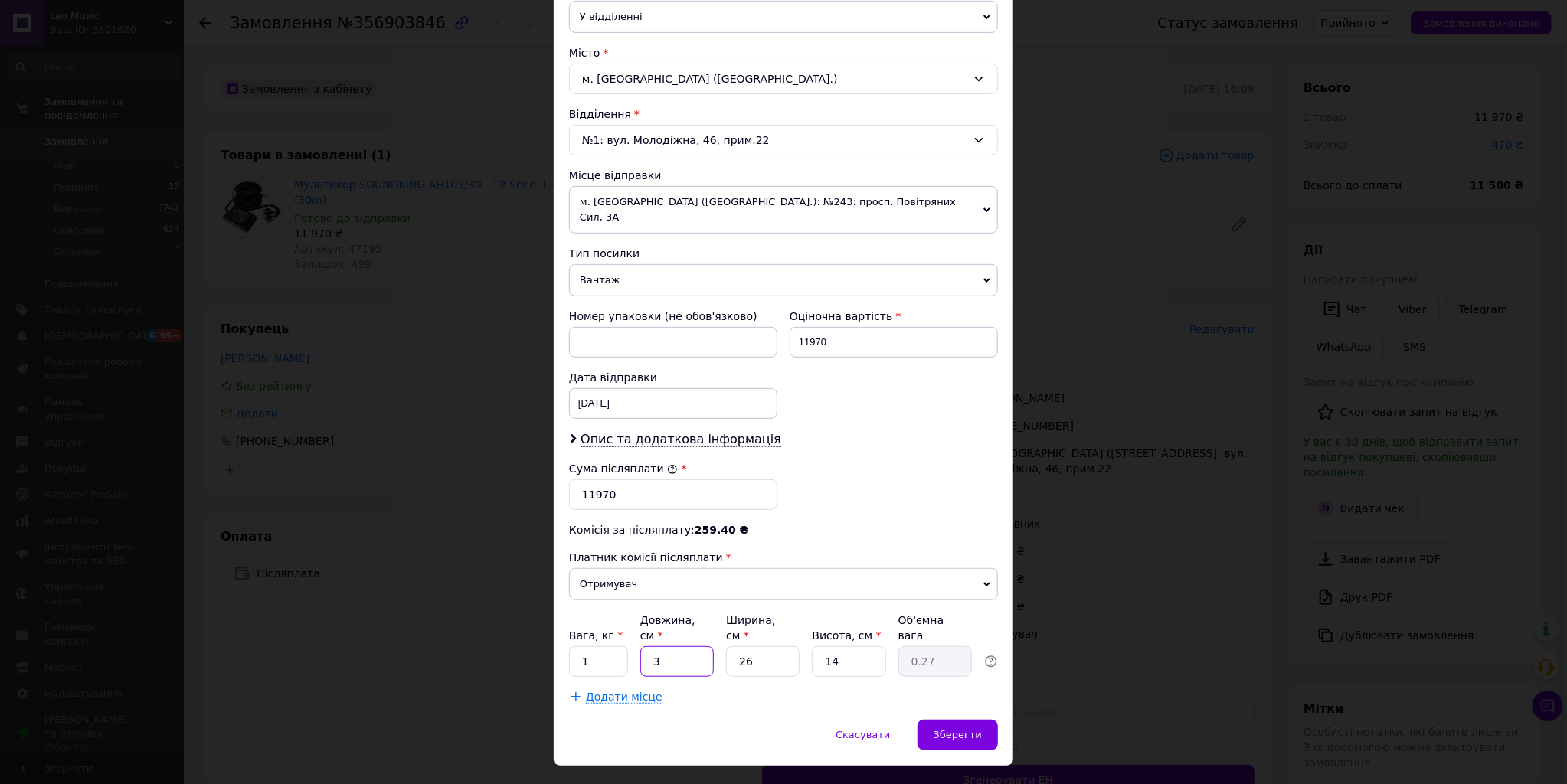
type input "35"
type input "3.19"
type input "35"
click at [772, 646] on input "26" at bounding box center [762, 661] width 73 height 31
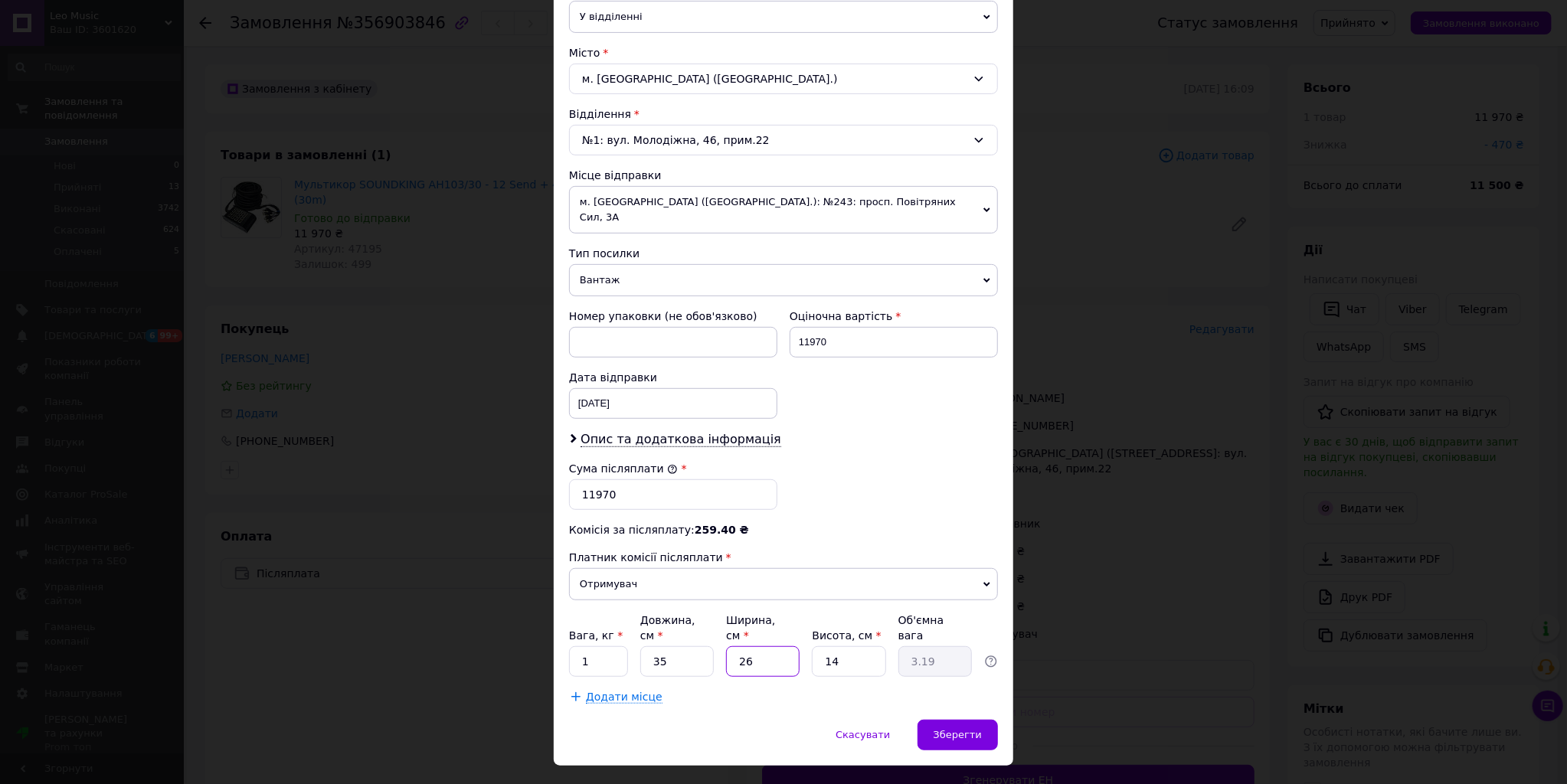
type input "2"
type input "0.25"
type input "25"
type input "3.06"
type input "25"
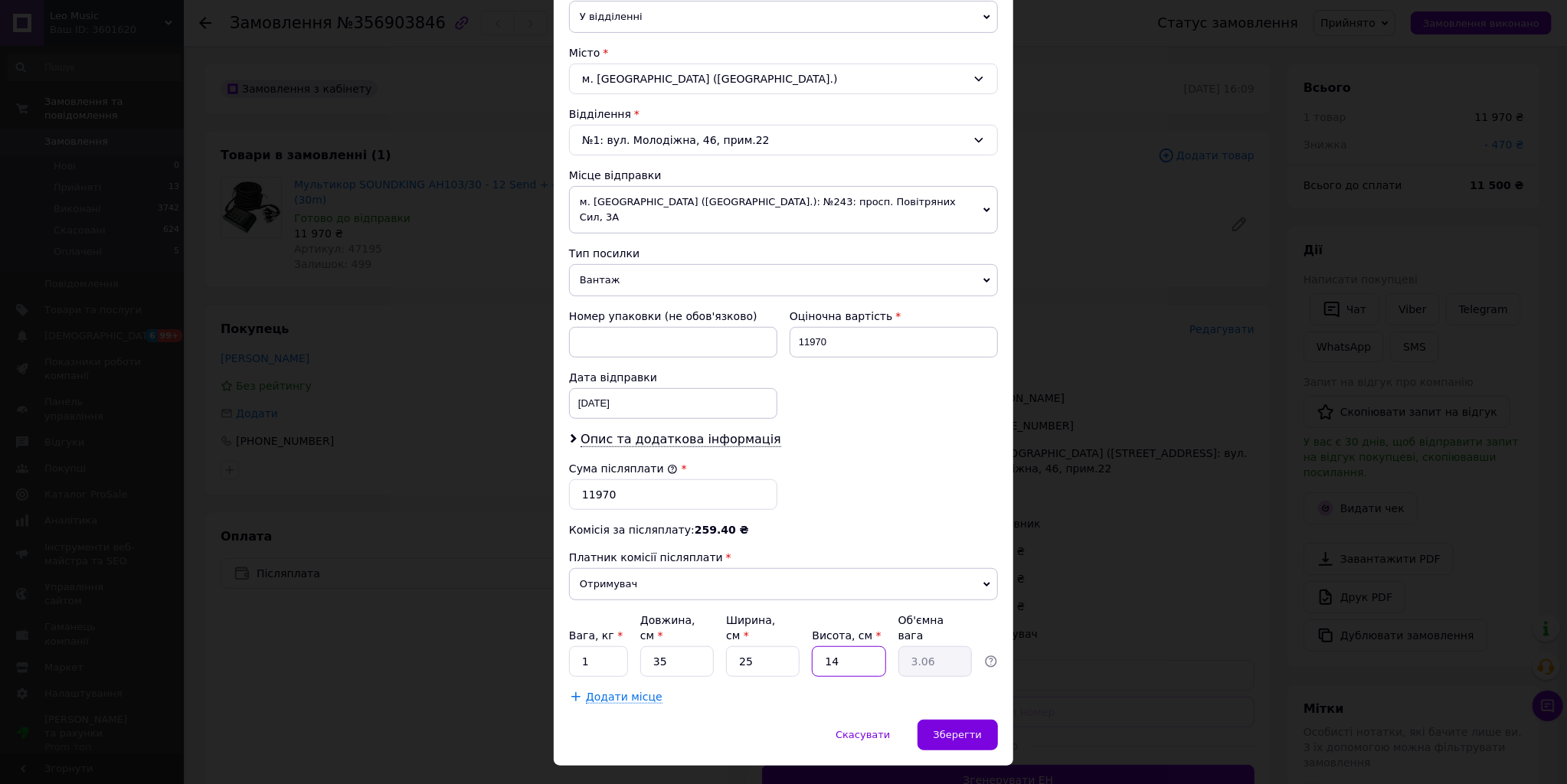
click at [857, 646] on input "14" at bounding box center [848, 661] width 73 height 31
type input "3"
type input "0.66"
type input "30"
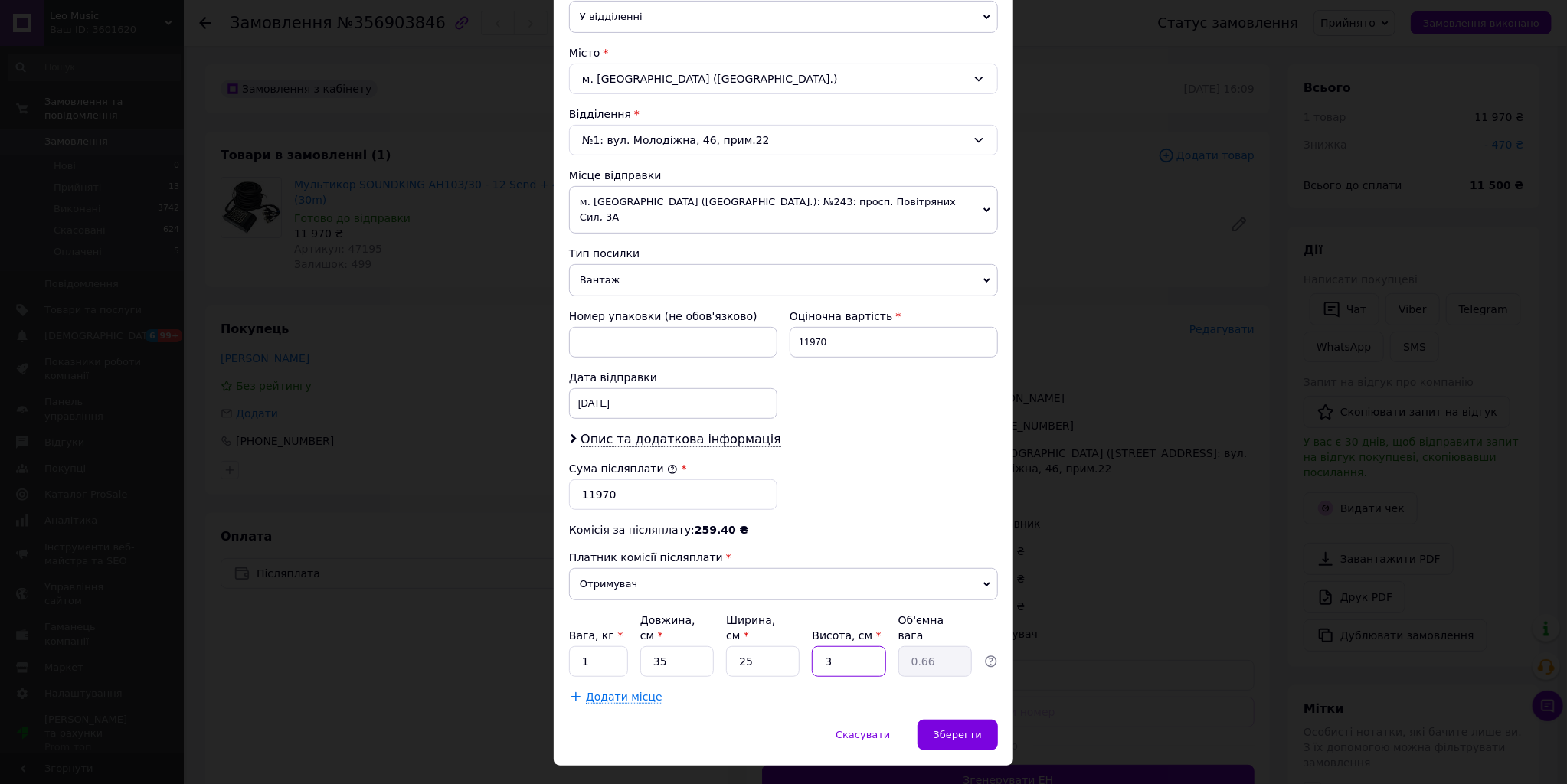
type input "6.56"
type input "30"
click at [595, 646] on input "1" at bounding box center [598, 661] width 59 height 31
type input "10"
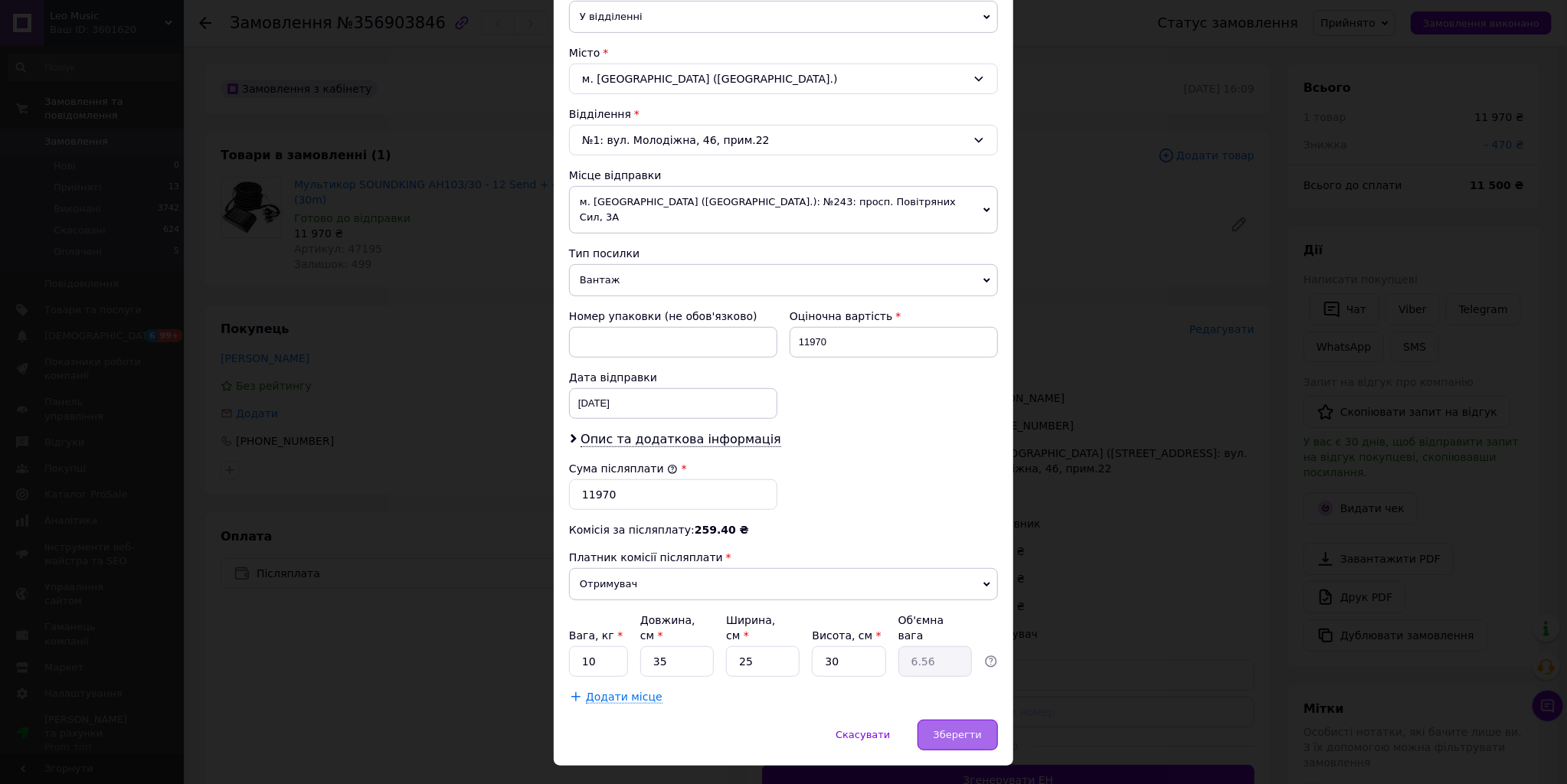
click at [962, 720] on div "Зберегти" at bounding box center [957, 735] width 81 height 31
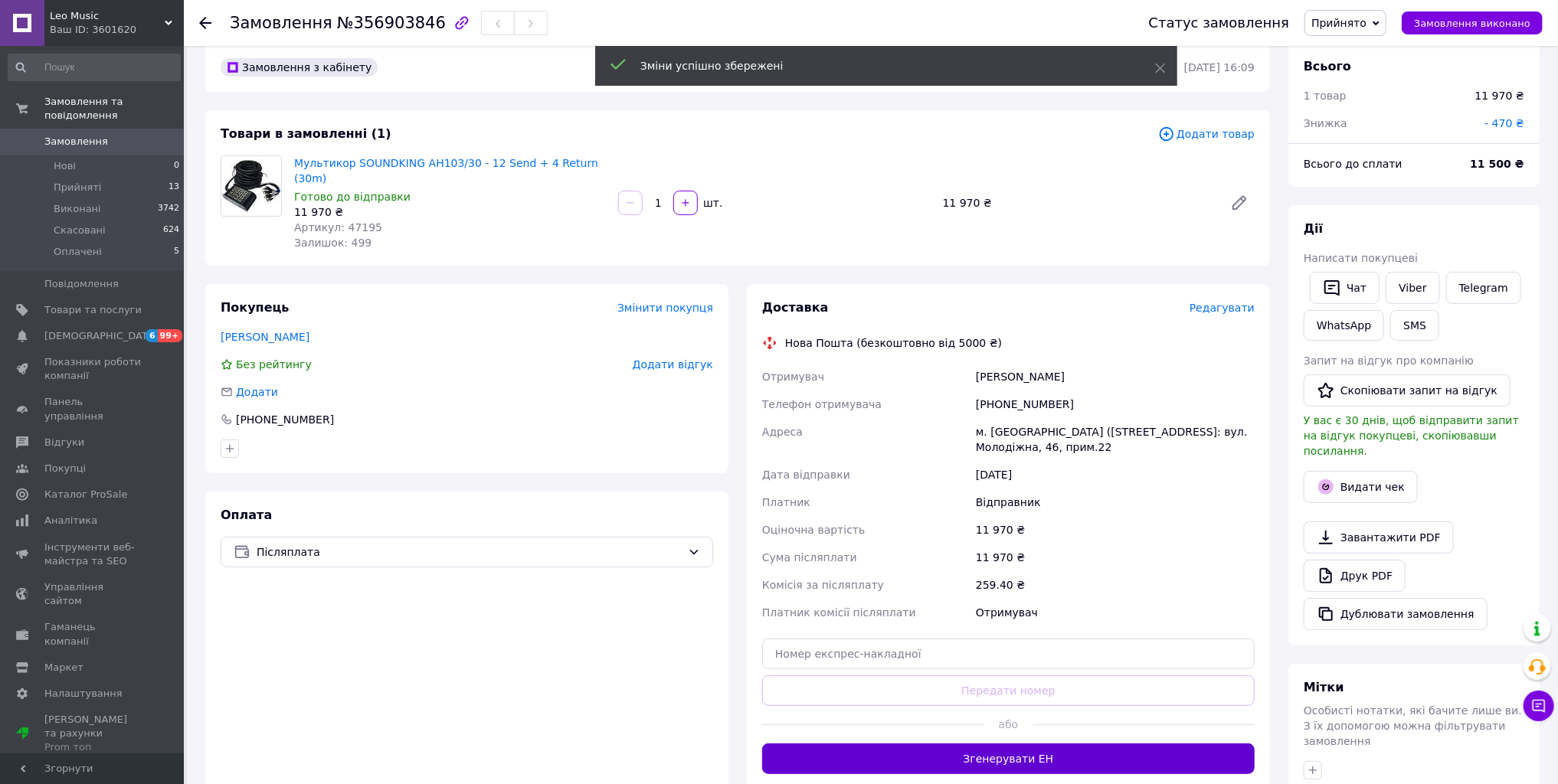
scroll to position [61, 0]
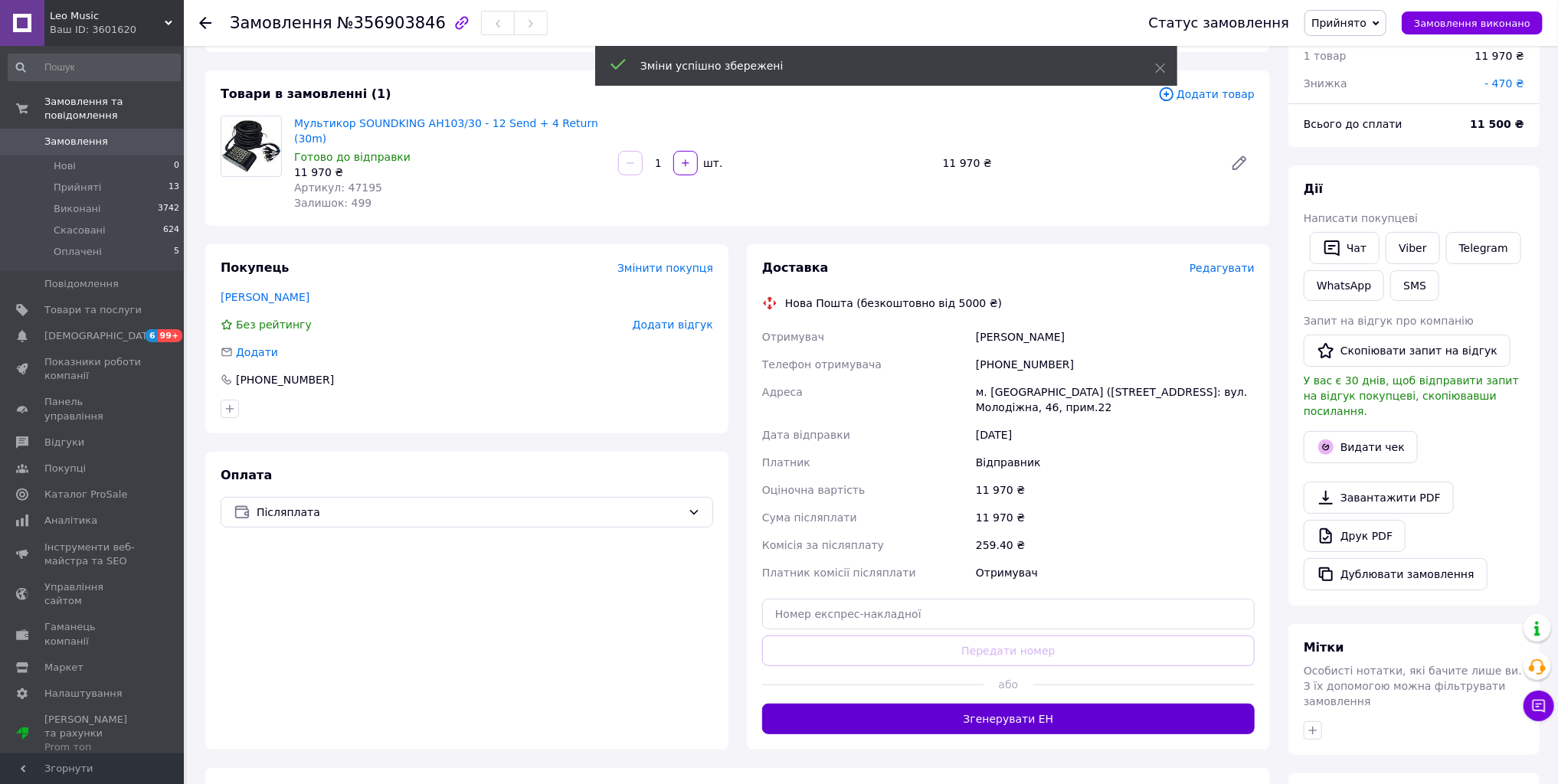
click at [1009, 708] on button "Згенерувати ЕН" at bounding box center [1008, 719] width 492 height 31
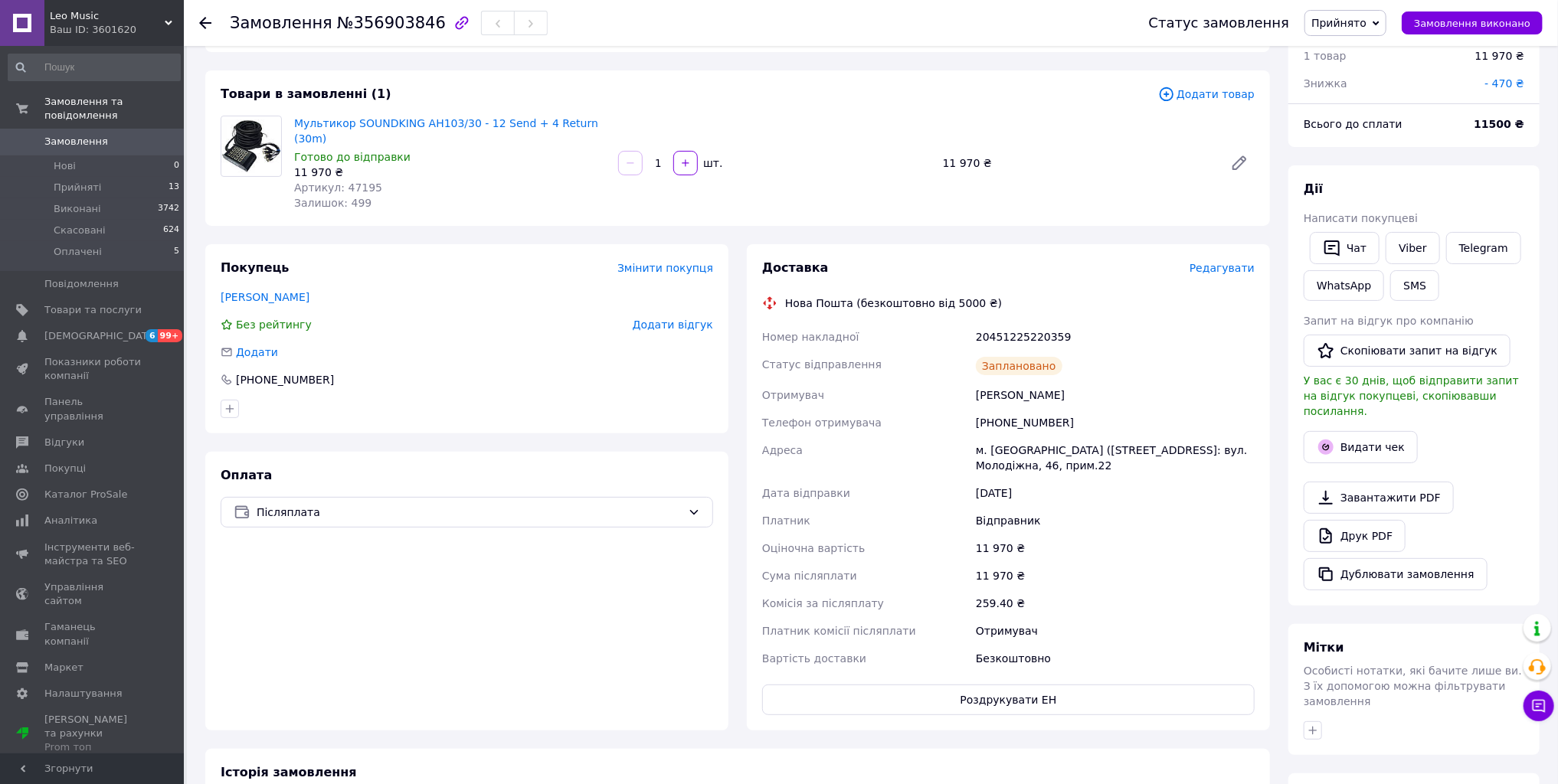
click at [70, 135] on span "Замовлення" at bounding box center [76, 141] width 63 height 14
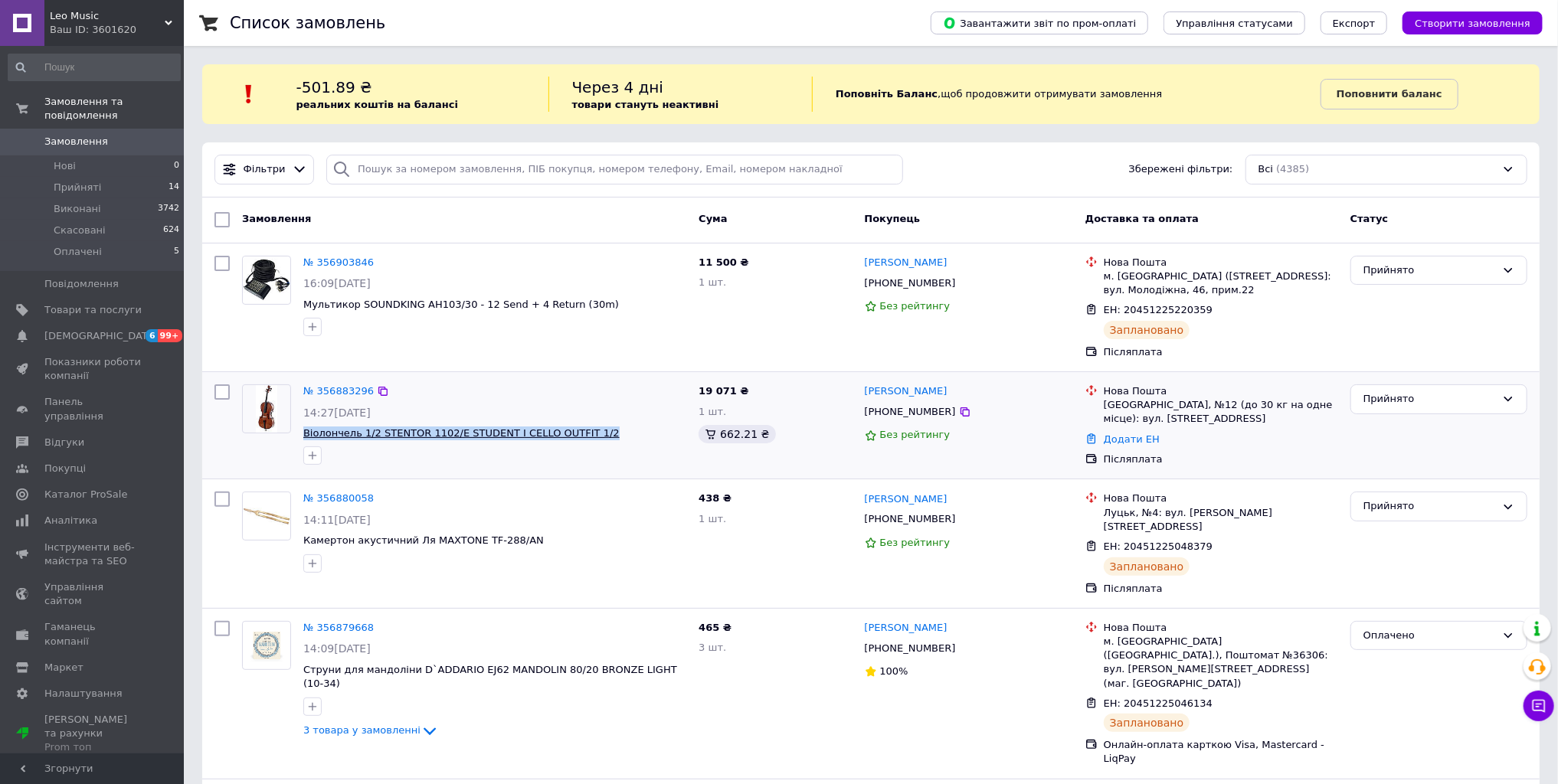
drag, startPoint x: 531, startPoint y: 431, endPoint x: 308, endPoint y: 426, distance: 223.1
click at [304, 426] on span "Віолончель 1/2 STENTOR 1102/E STUDENT I CELLO OUTFIT 1/2" at bounding box center [494, 433] width 383 height 14
click at [616, 462] on div at bounding box center [495, 455] width 389 height 24
drag, startPoint x: 622, startPoint y: 426, endPoint x: 303, endPoint y: 427, distance: 319.0
click at [303, 427] on span "Віолончель 1/2 STENTOR 1102/E STUDENT I CELLO OUTFIT 1/2" at bounding box center [494, 433] width 383 height 14
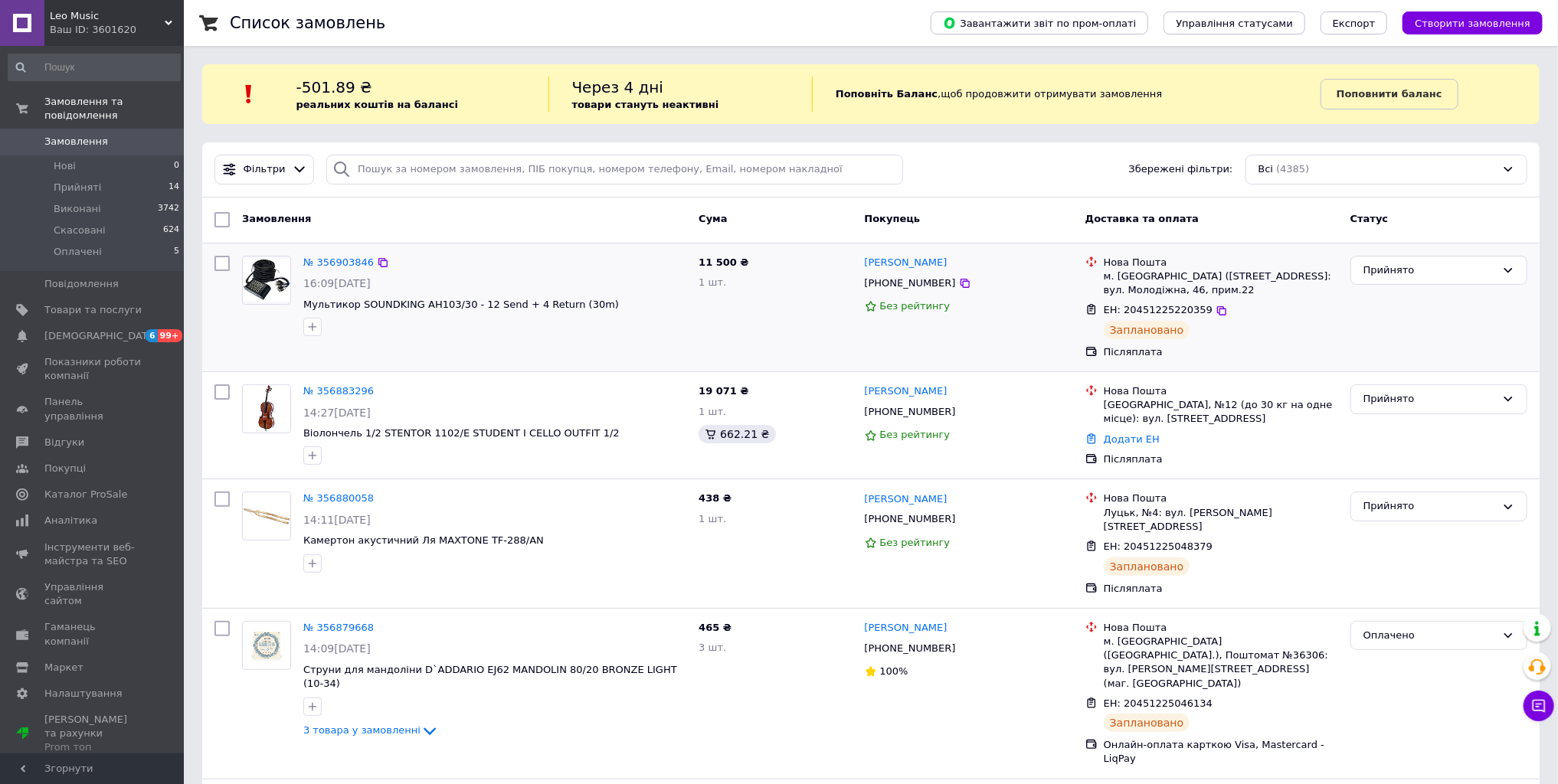
click at [660, 326] on div at bounding box center [495, 326] width 389 height 24
drag, startPoint x: 858, startPoint y: 260, endPoint x: 937, endPoint y: 279, distance: 81.3
click at [937, 279] on div "[PERSON_NAME] [PHONE_NUMBER] Без рейтингу" at bounding box center [969, 307] width 221 height 116
click at [693, 318] on div "11 500 ₴ 1 шт." at bounding box center [774, 307] width 166 height 116
drag, startPoint x: 467, startPoint y: 297, endPoint x: 305, endPoint y: 301, distance: 162.0
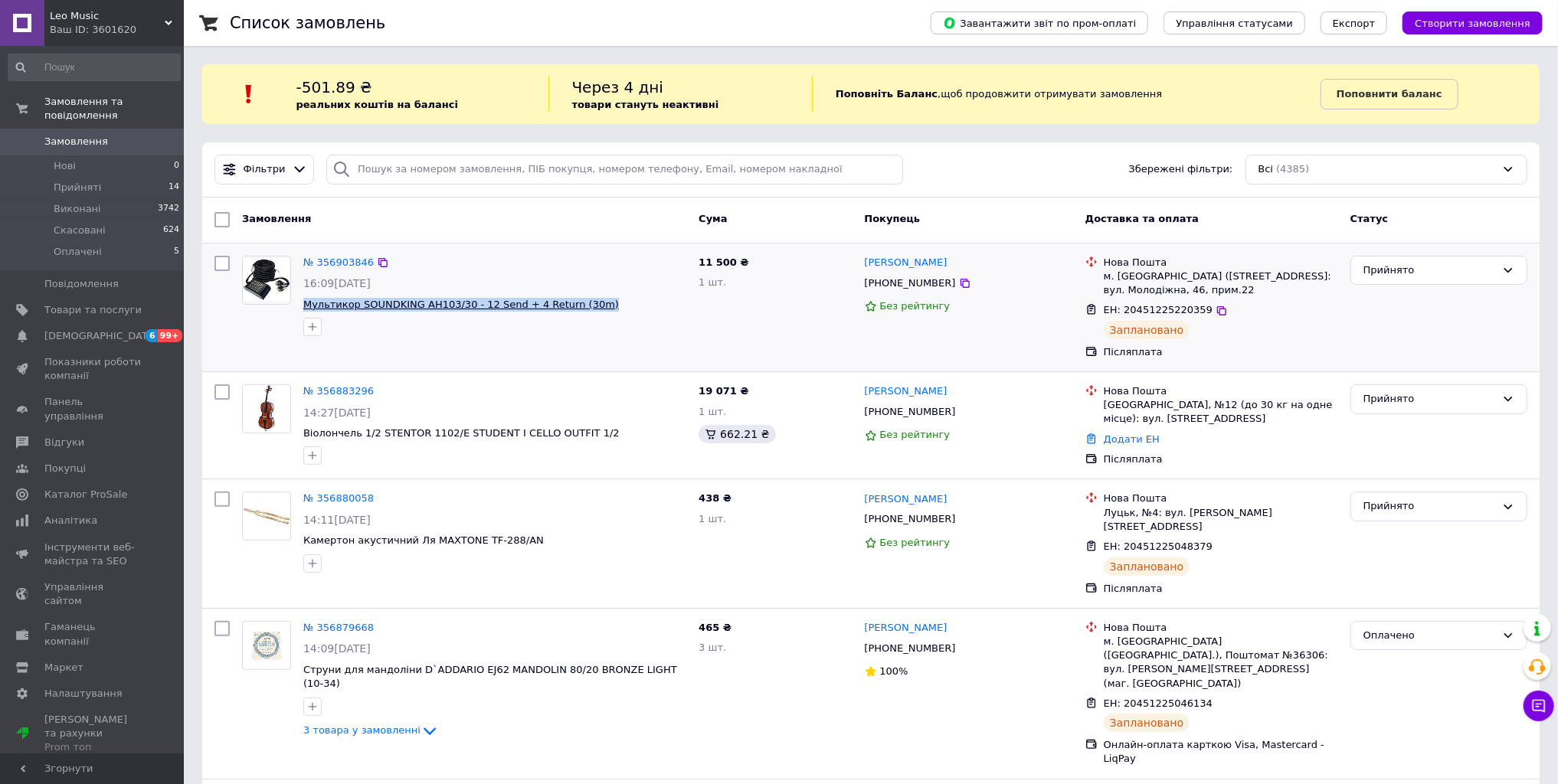
click at [305, 301] on span "Мультикор SOUNDKING AH103/30 - 12 Send + 4 Return (30m)" at bounding box center [494, 305] width 383 height 14
click at [636, 342] on div "№ 356903846 16:09[DATE] Мультикор SOUNDKING AH103/30 - 12 Send + 4 Return (30m)" at bounding box center [464, 307] width 457 height 116
click at [616, 292] on div "№ 356903846 16:09[DATE] Мультикор SOUNDKING AH103/30 - 12 Send + 4 Return (30m)" at bounding box center [494, 296] width 395 height 92
click at [651, 296] on div "№ 356903846 16:09[DATE] Мультикор SOUNDKING AH103/30 - 12 Send + 4 Return (30m)" at bounding box center [494, 296] width 395 height 92
drag, startPoint x: 596, startPoint y: 304, endPoint x: 306, endPoint y: 297, distance: 290.1
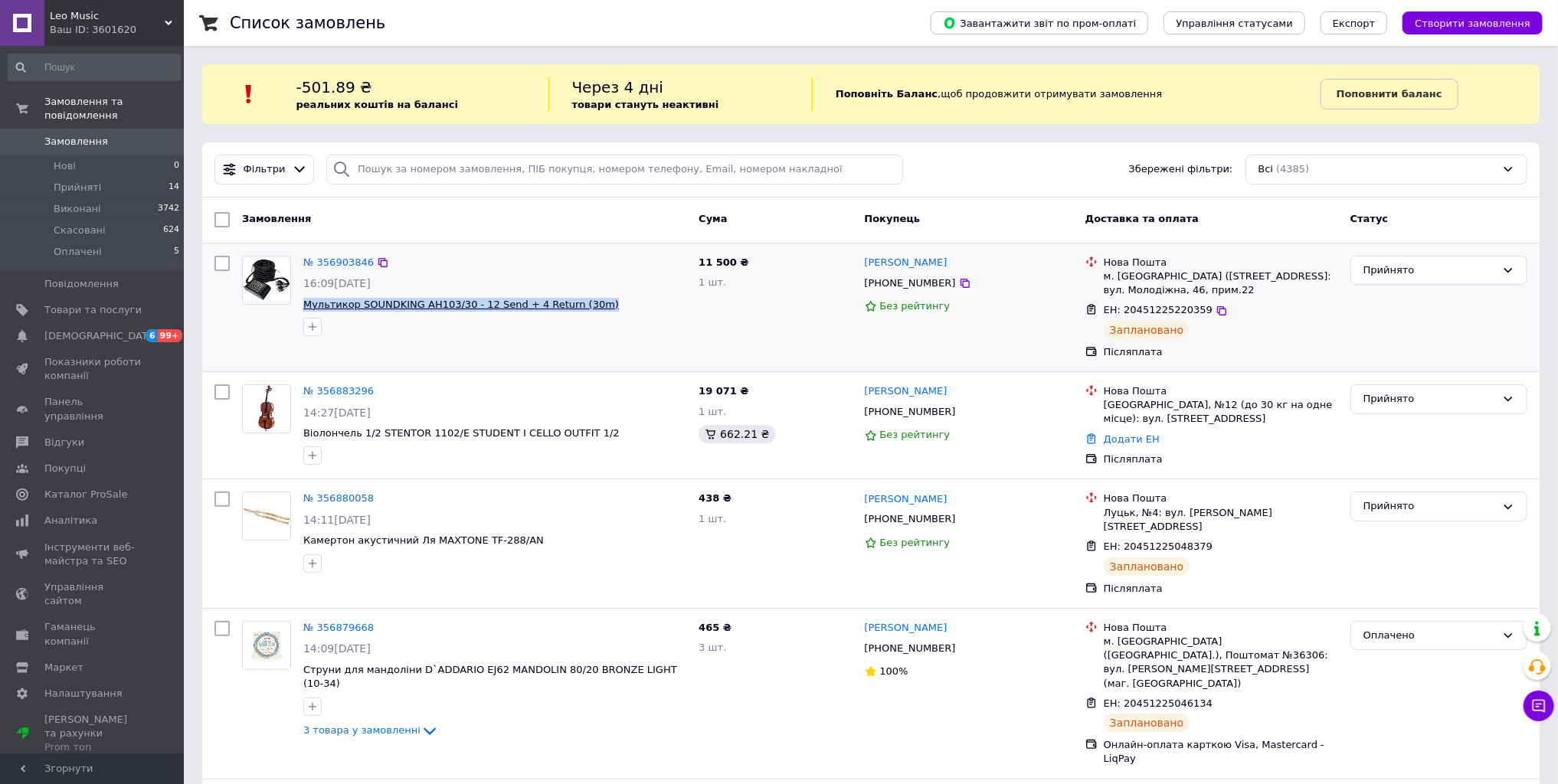
click at [306, 298] on span "Мультикор SOUNDKING AH103/30 - 12 Send + 4 Return (30m)" at bounding box center [494, 305] width 383 height 14
click at [676, 335] on div at bounding box center [495, 326] width 389 height 24
click at [667, 339] on div "№ 356903846 16:09[DATE] Мультикор SOUNDKING AH103/30 - 12 Send + 4 Return (30m)" at bounding box center [494, 296] width 395 height 92
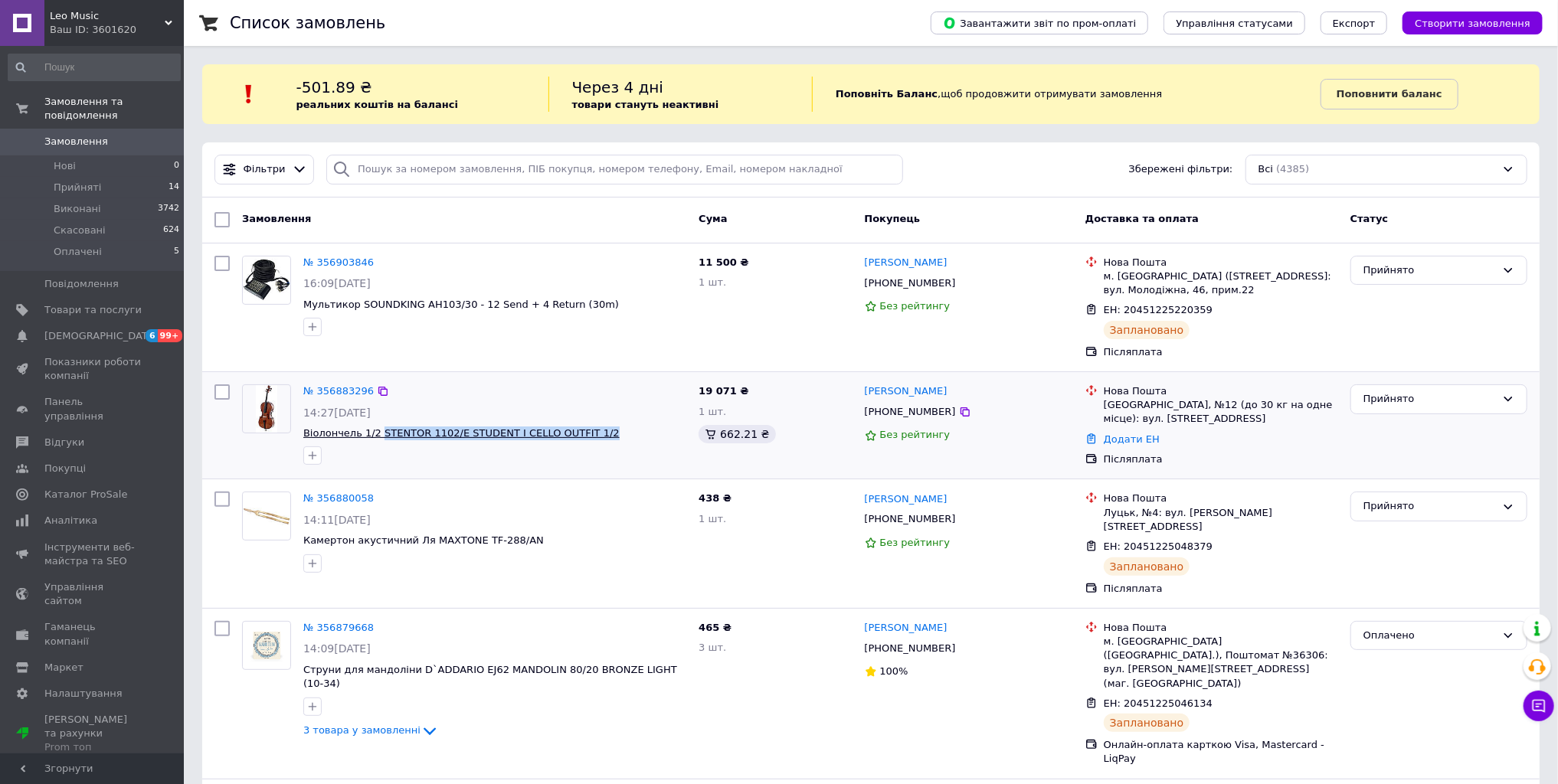
drag, startPoint x: 609, startPoint y: 431, endPoint x: 374, endPoint y: 438, distance: 235.1
click at [374, 438] on span "Віолончель 1/2 STENTOR 1102/E STUDENT I CELLO OUTFIT 1/2" at bounding box center [494, 433] width 383 height 14
click at [625, 436] on span "Віолончель 1/2 STENTOR 1102/E STUDENT I CELLO OUTFIT 1/2" at bounding box center [494, 433] width 383 height 14
click at [611, 434] on span "Віолончель 1/2 STENTOR 1102/E STUDENT I CELLO OUTFIT 1/2" at bounding box center [494, 433] width 383 height 14
drag, startPoint x: 603, startPoint y: 430, endPoint x: 375, endPoint y: 431, distance: 228.0
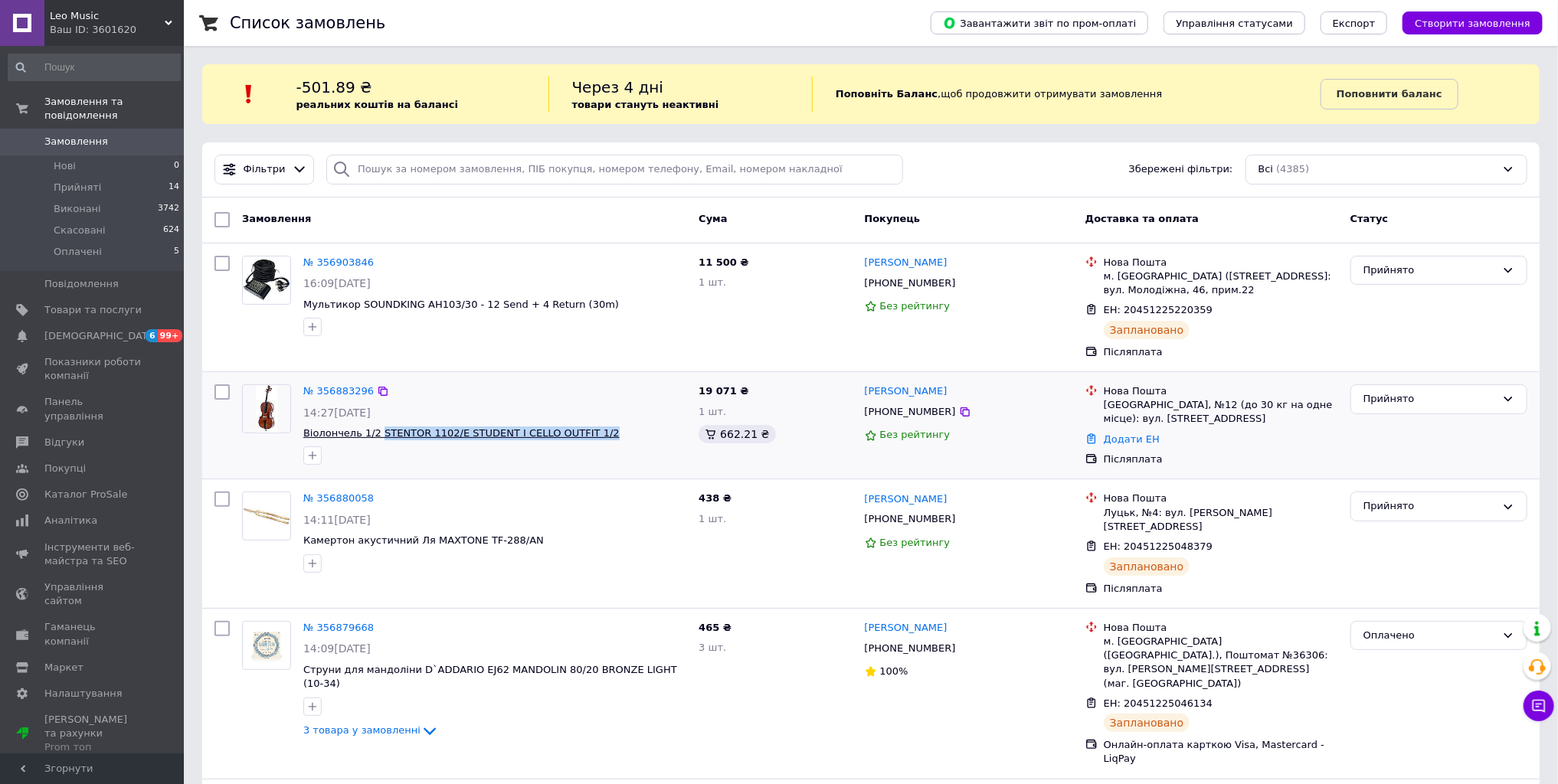
click at [375, 431] on span "Віолончель 1/2 STENTOR 1102/E STUDENT I CELLO OUTFIT 1/2" at bounding box center [494, 433] width 383 height 14
click at [603, 438] on span "Віолончель 1/2 STENTOR 1102/E STUDENT I CELLO OUTFIT 1/2" at bounding box center [494, 433] width 383 height 14
drag, startPoint x: 594, startPoint y: 434, endPoint x: 376, endPoint y: 433, distance: 218.0
click at [376, 433] on span "Віолончель 1/2 STENTOR 1102/E STUDENT I CELLO OUTFIT 1/2" at bounding box center [494, 433] width 383 height 14
click at [631, 449] on div at bounding box center [495, 455] width 389 height 24
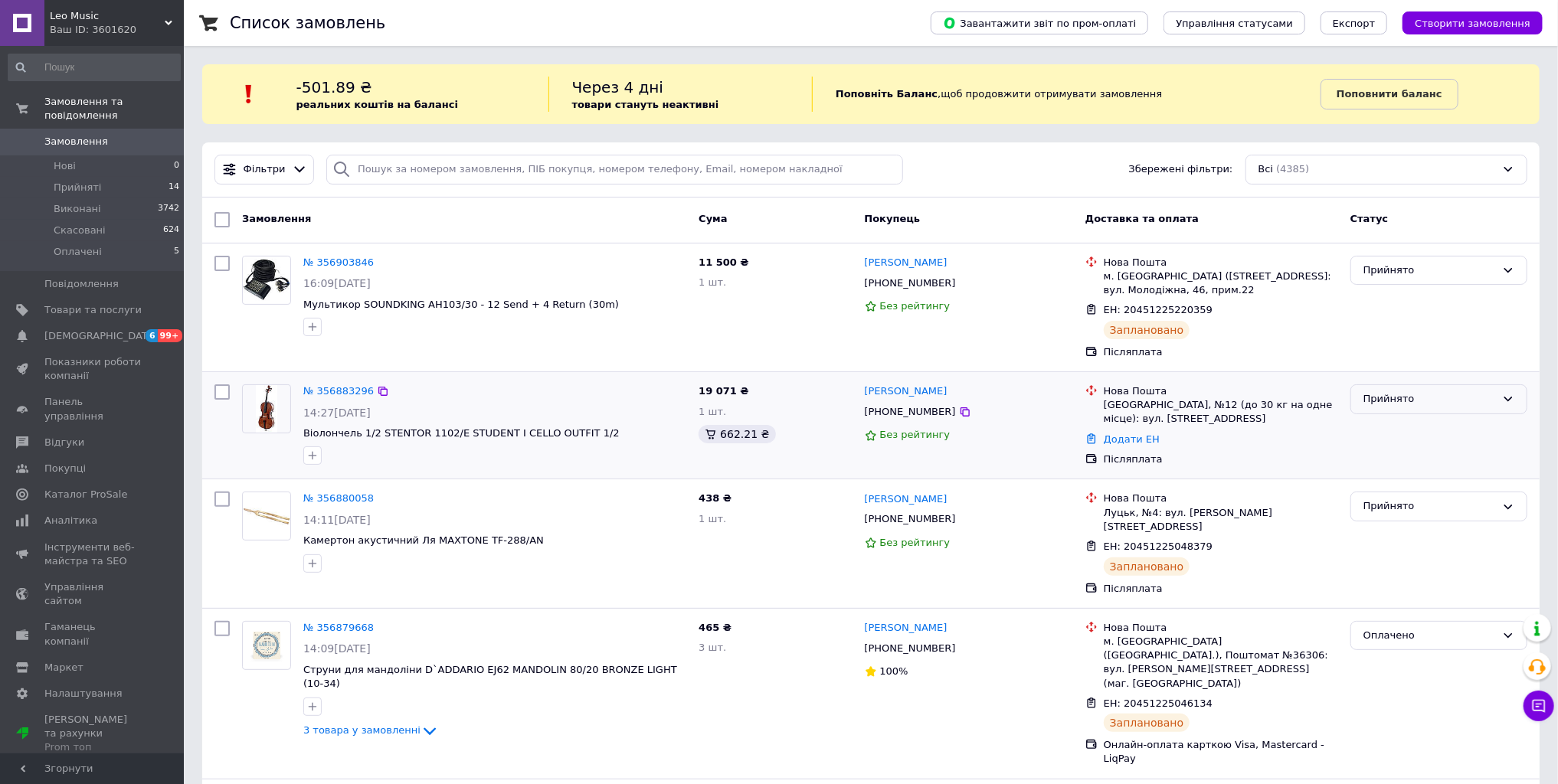
click at [1458, 396] on div "Прийнято" at bounding box center [1430, 400] width 132 height 16
click at [1403, 459] on li "Скасовано" at bounding box center [1439, 458] width 176 height 28
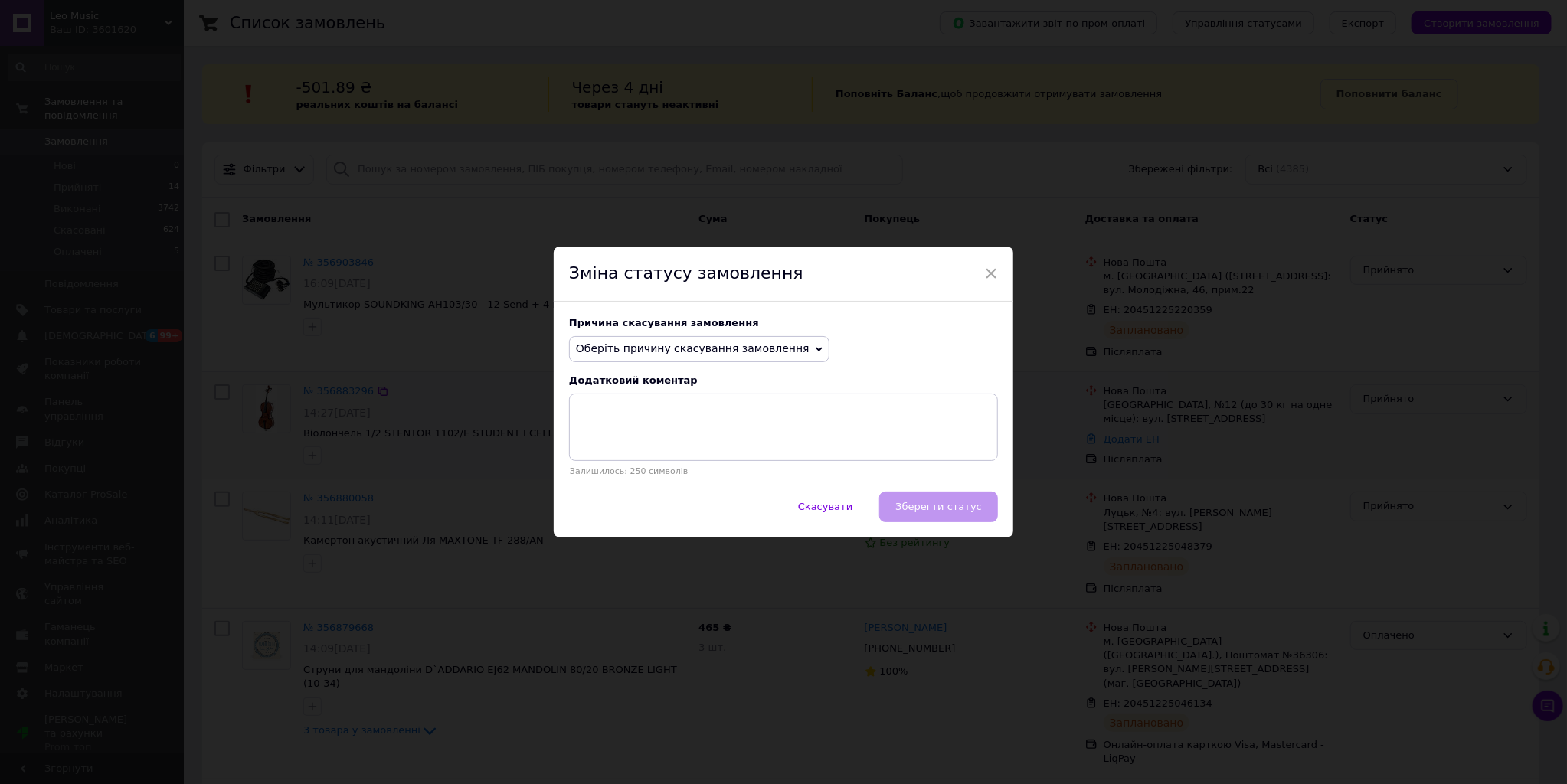
click at [741, 351] on span "Оберіть причину скасування замовлення" at bounding box center [693, 348] width 233 height 13
click at [638, 380] on li "Немає в наявності" at bounding box center [699, 379] width 259 height 22
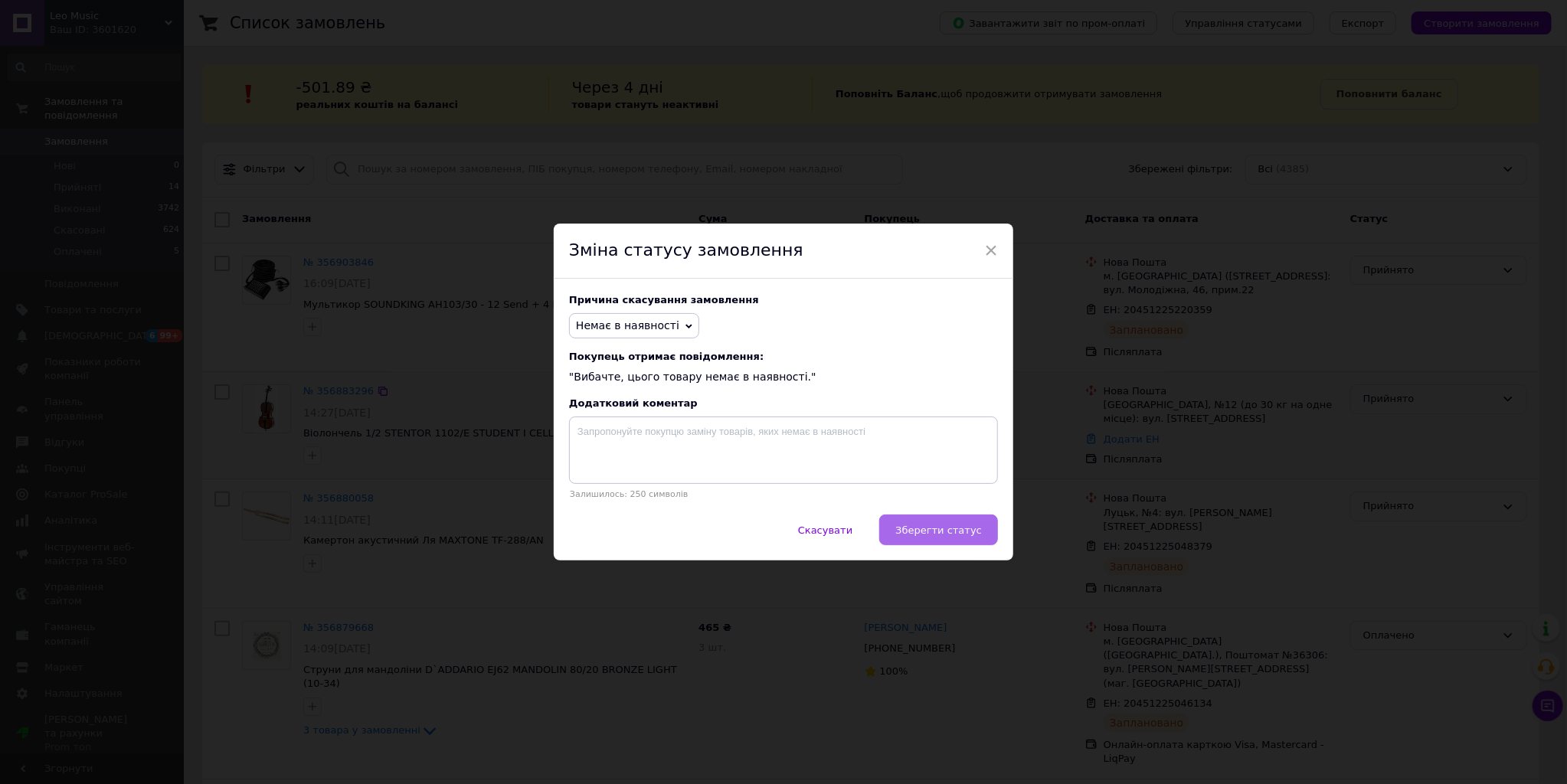
click at [946, 539] on button "Зберегти статус" at bounding box center [938, 530] width 119 height 31
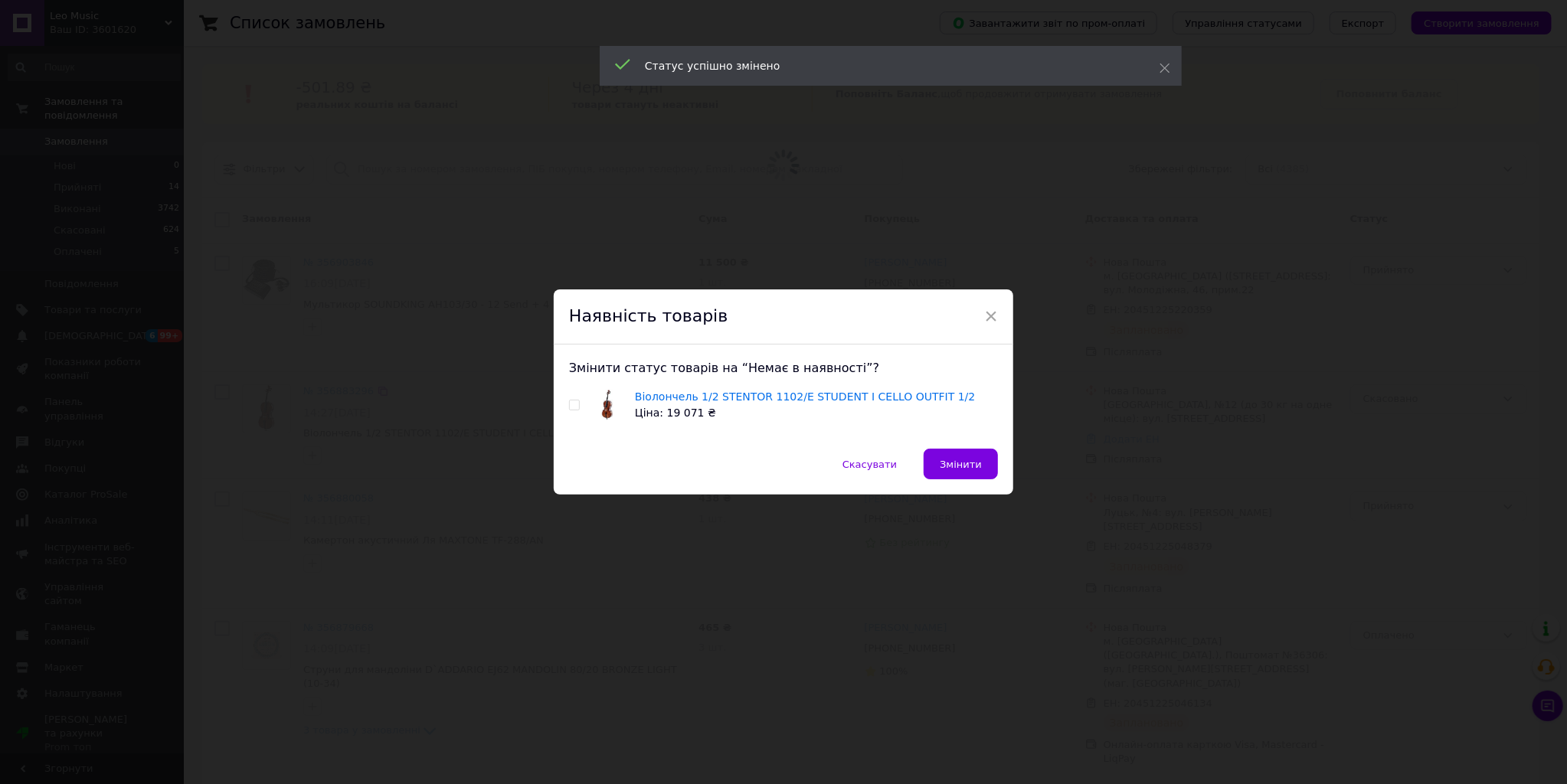
click at [579, 404] on div "Віолончель 1/2 STENTOR 1102/E STUDENT I CELLO OUTFIT 1/2 Ціна: 19 071 ₴" at bounding box center [784, 405] width 429 height 33
click at [576, 404] on input "checkbox" at bounding box center [574, 405] width 10 height 10
checkbox input "true"
click at [970, 463] on span "Змінити" at bounding box center [961, 464] width 43 height 12
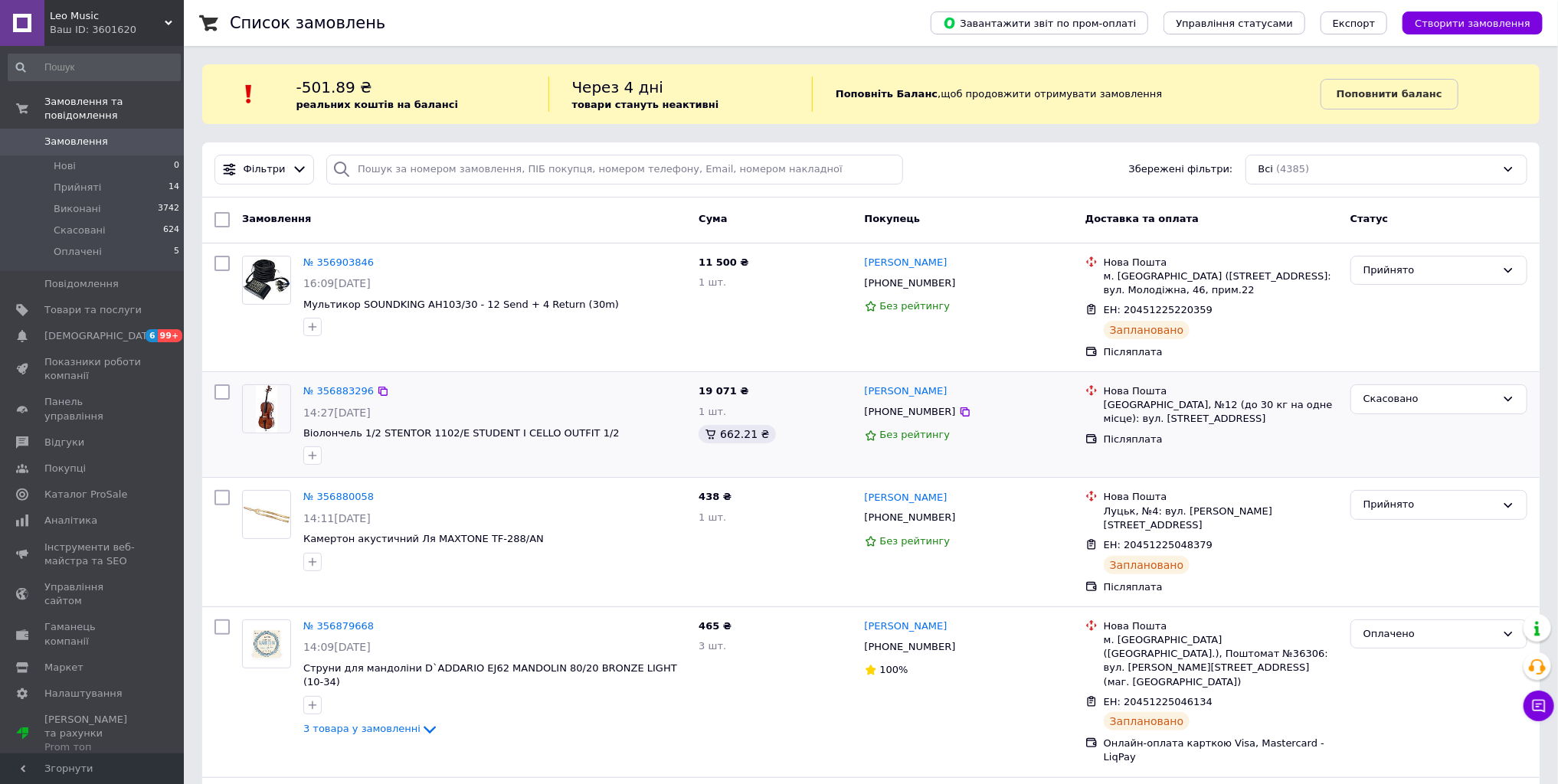
click at [64, 128] on link "Замовлення 0" at bounding box center [94, 141] width 188 height 26
